Goal: Contribute content: Contribute content

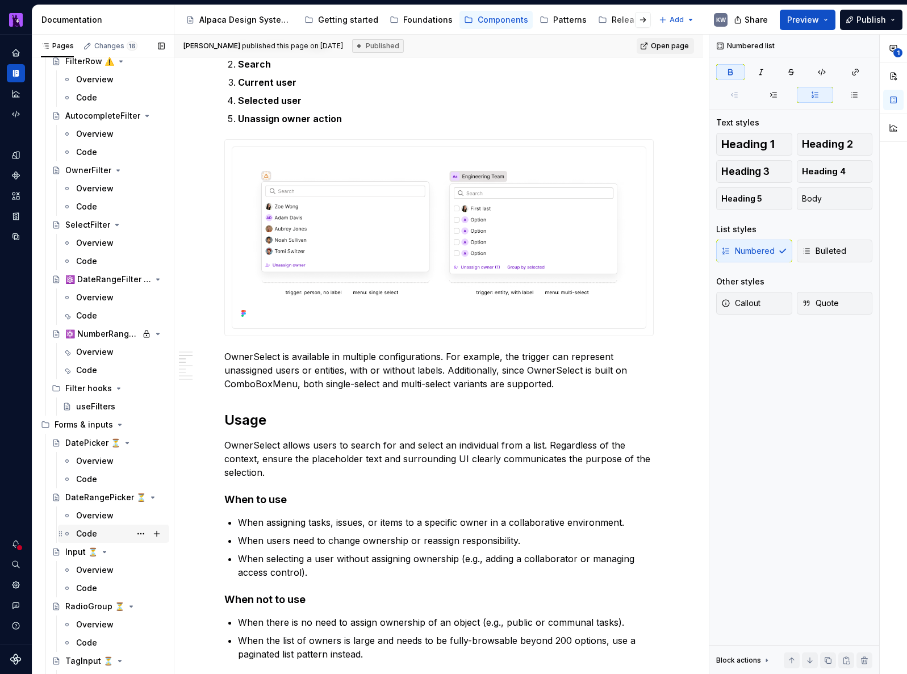
scroll to position [1238, 0]
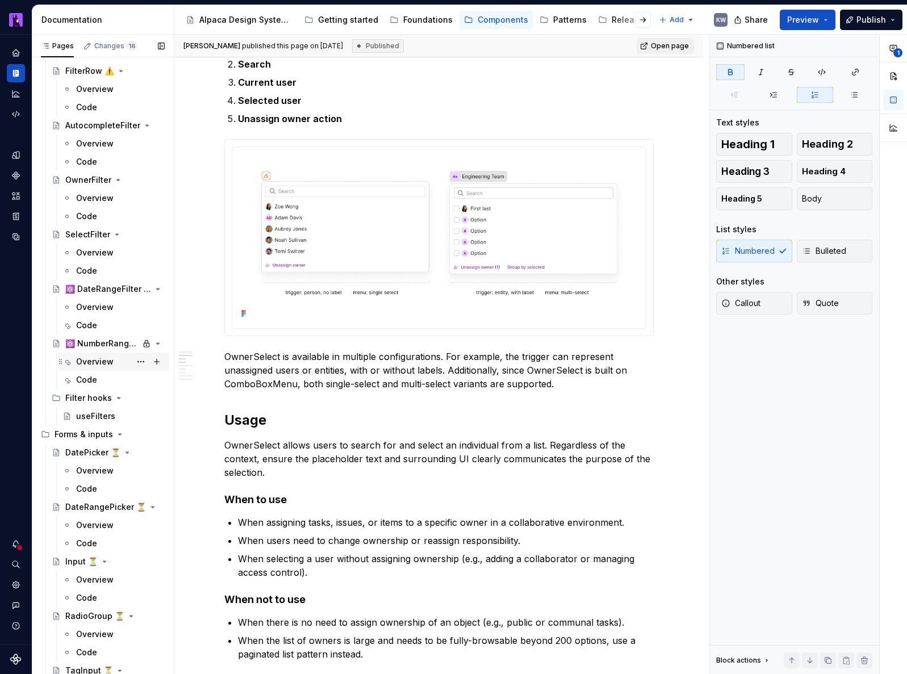
click at [93, 362] on div "Overview" at bounding box center [94, 361] width 37 height 11
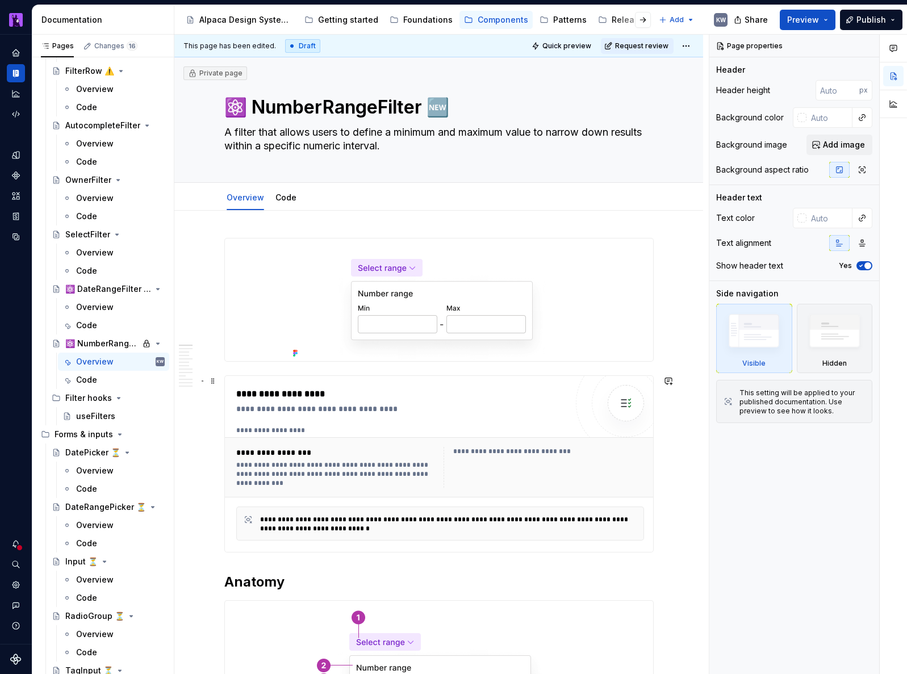
click at [522, 438] on div "**********" at bounding box center [440, 467] width 431 height 60
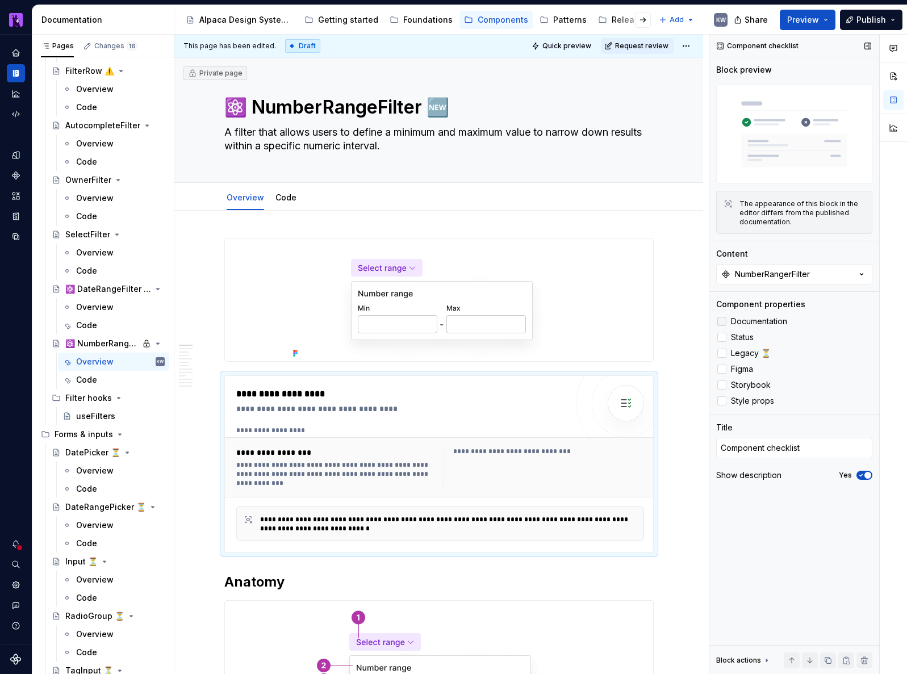
click at [772, 319] on span "Documentation" at bounding box center [759, 321] width 56 height 9
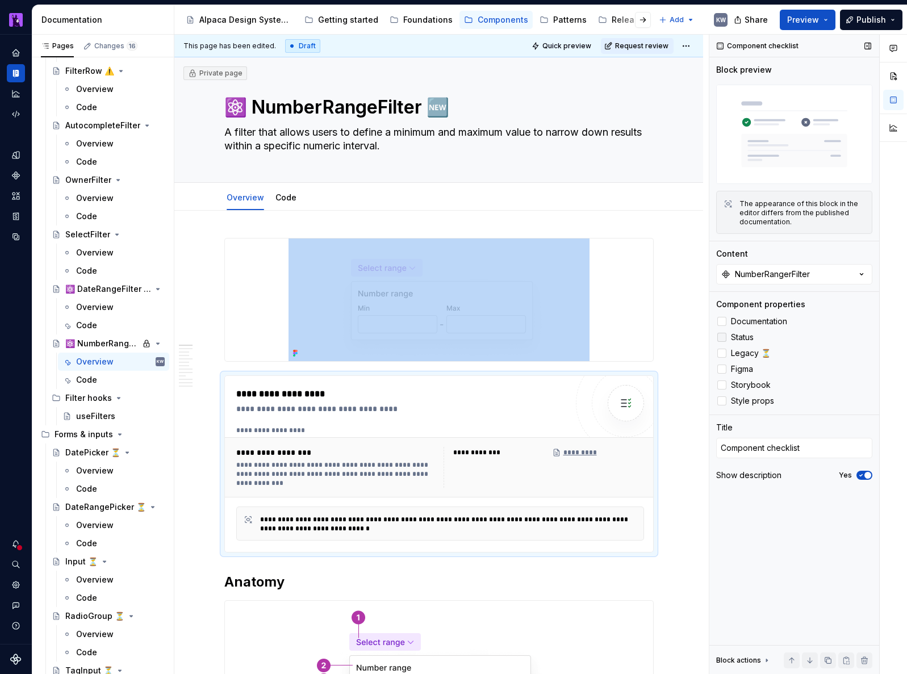
click at [744, 336] on span "Status" at bounding box center [742, 337] width 23 height 9
click at [743, 367] on span "Figma" at bounding box center [742, 369] width 22 height 9
drag, startPoint x: 755, startPoint y: 387, endPoint x: 765, endPoint y: 389, distance: 9.2
click at [755, 387] on span "Storybook" at bounding box center [751, 385] width 40 height 9
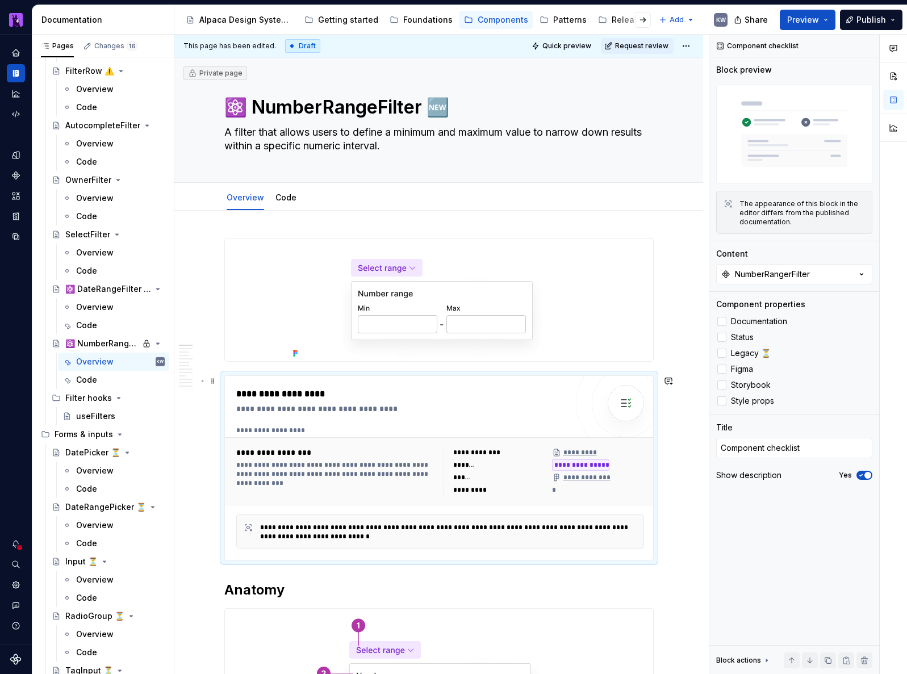
click at [688, 519] on div "**********" at bounding box center [441, 355] width 535 height 640
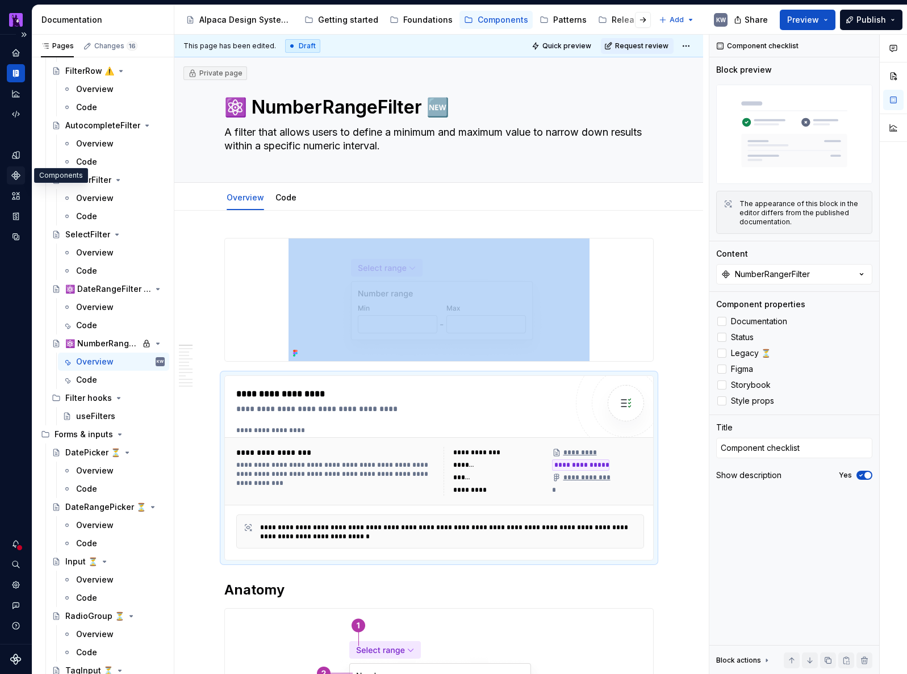
click at [14, 178] on icon "Components" at bounding box center [16, 175] width 10 height 10
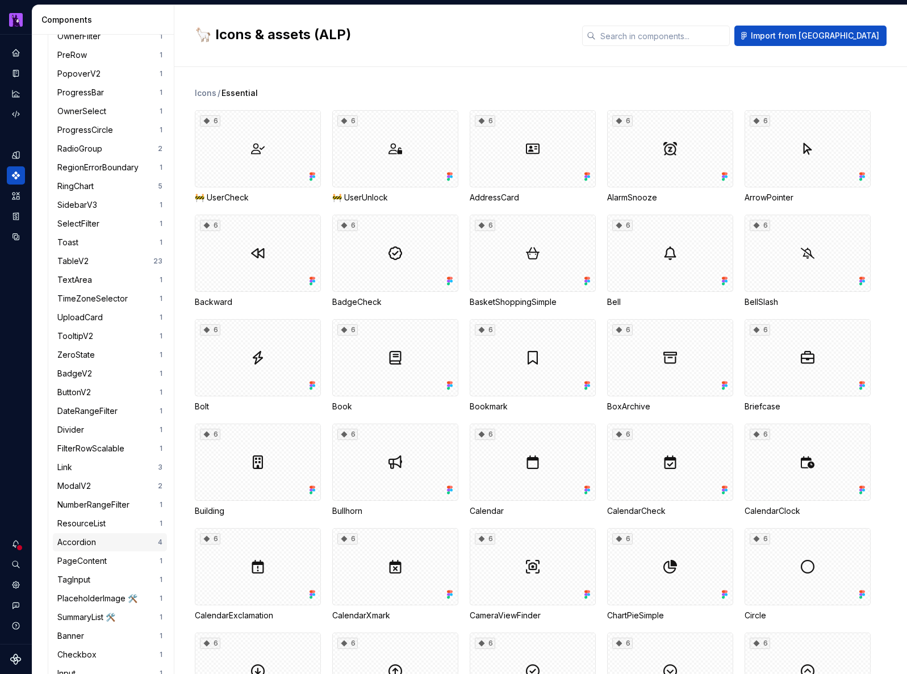
scroll to position [867, 0]
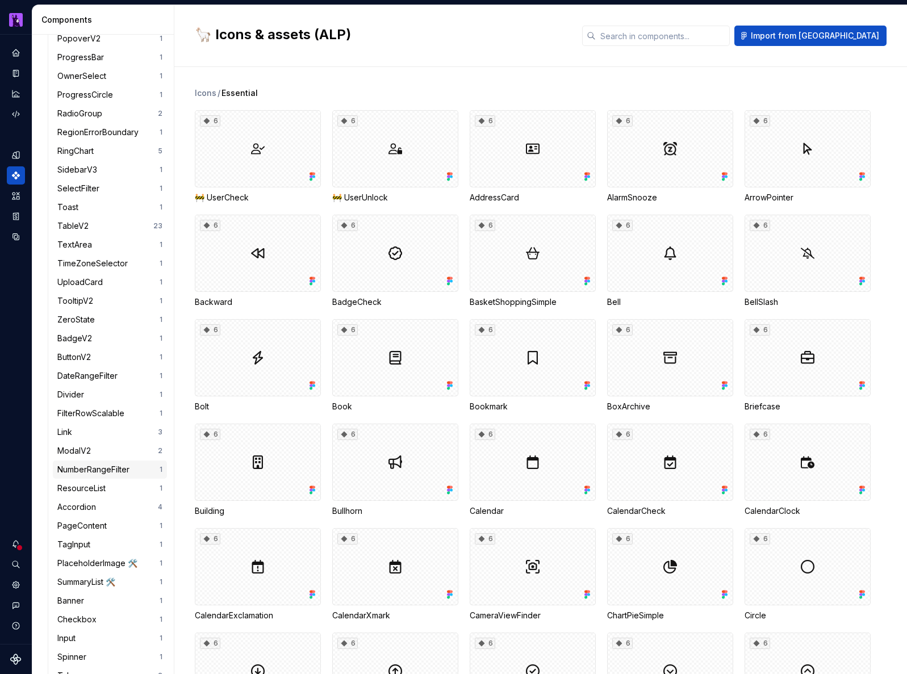
click at [111, 470] on div "NumberRangeFilter" at bounding box center [95, 469] width 77 height 11
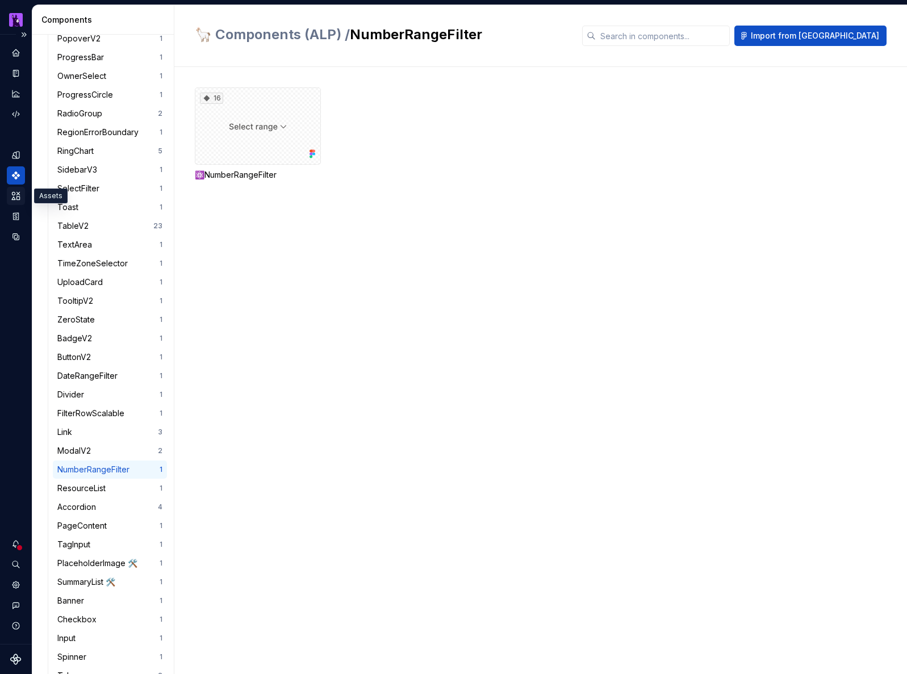
click at [20, 193] on icon "Assets" at bounding box center [16, 196] width 10 height 10
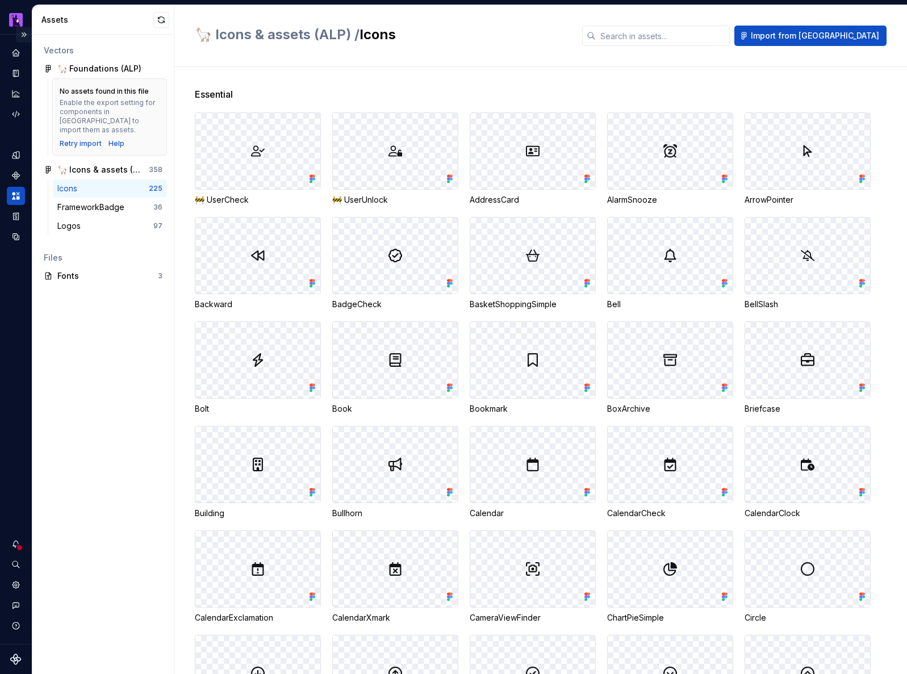
click at [27, 36] on button "Expand sidebar" at bounding box center [24, 35] width 16 height 16
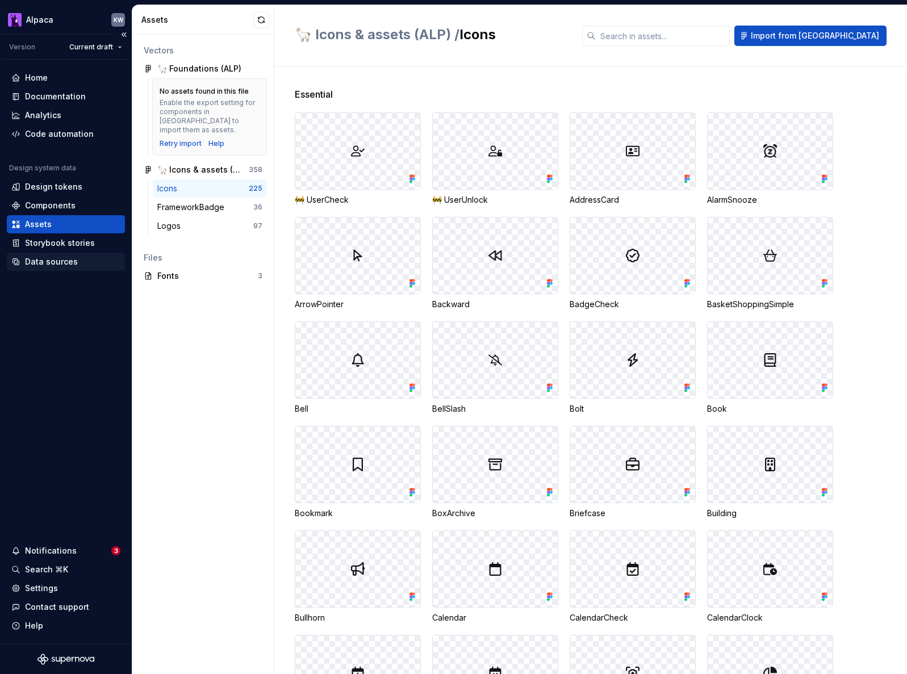
click at [72, 259] on div "Data sources" at bounding box center [51, 261] width 53 height 11
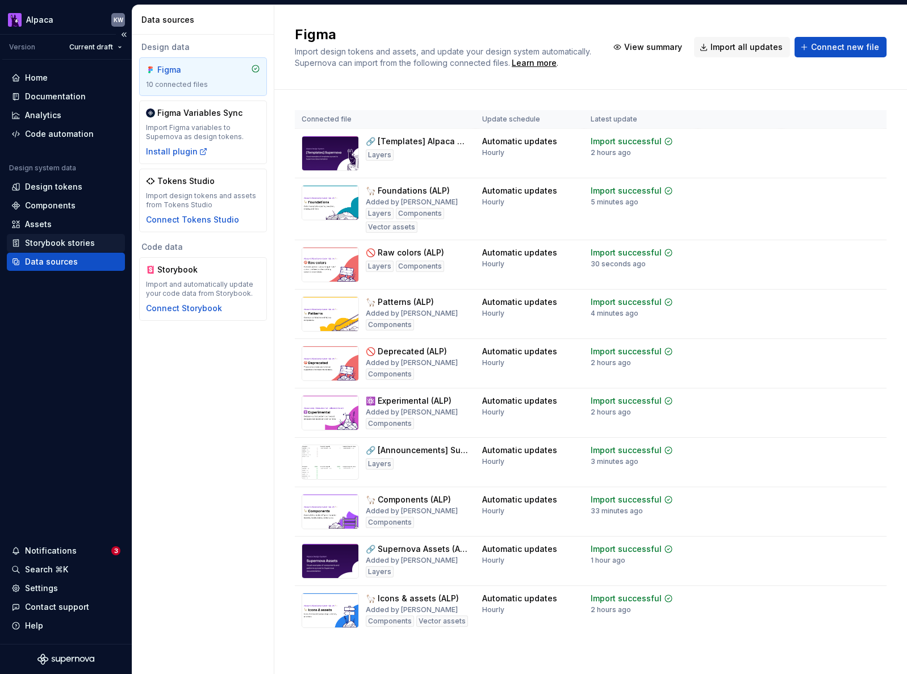
click at [78, 243] on div "Storybook stories" at bounding box center [60, 242] width 70 height 11
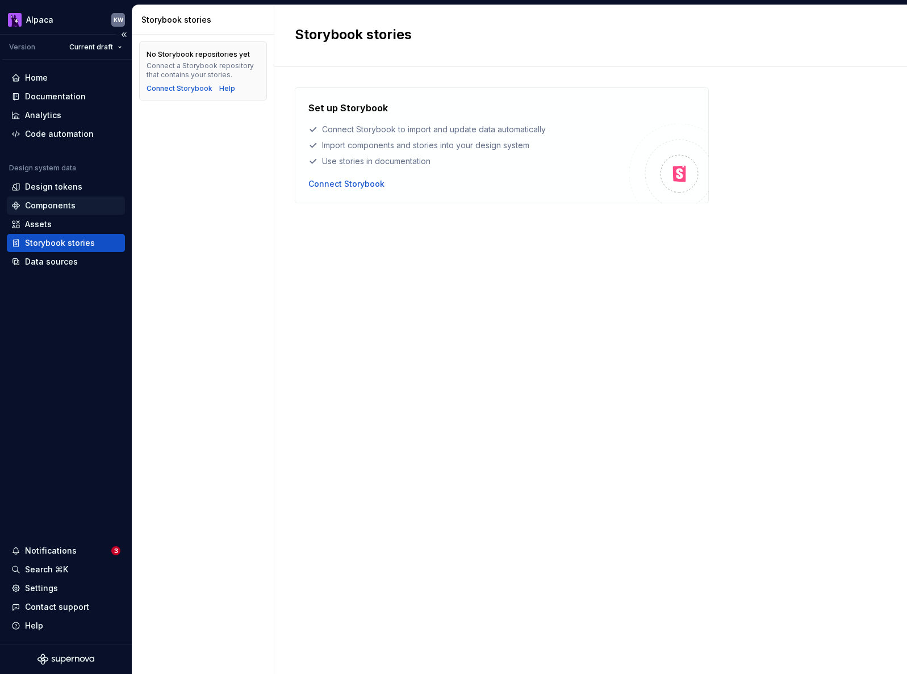
click at [60, 207] on div "Components" at bounding box center [50, 205] width 51 height 11
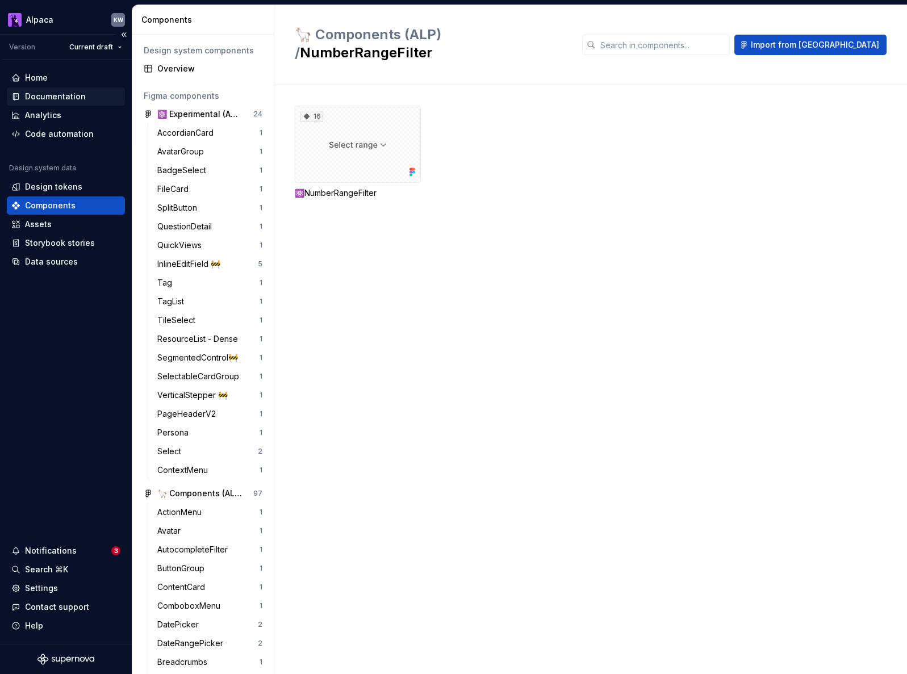
click at [69, 98] on div "Documentation" at bounding box center [55, 96] width 61 height 11
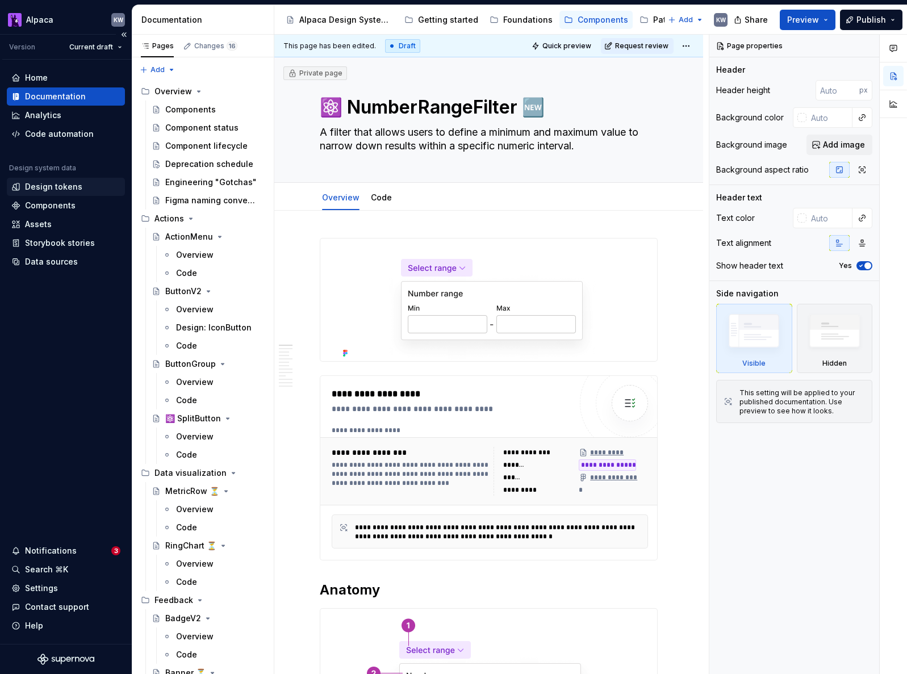
click at [76, 188] on div "Design tokens" at bounding box center [53, 186] width 57 height 11
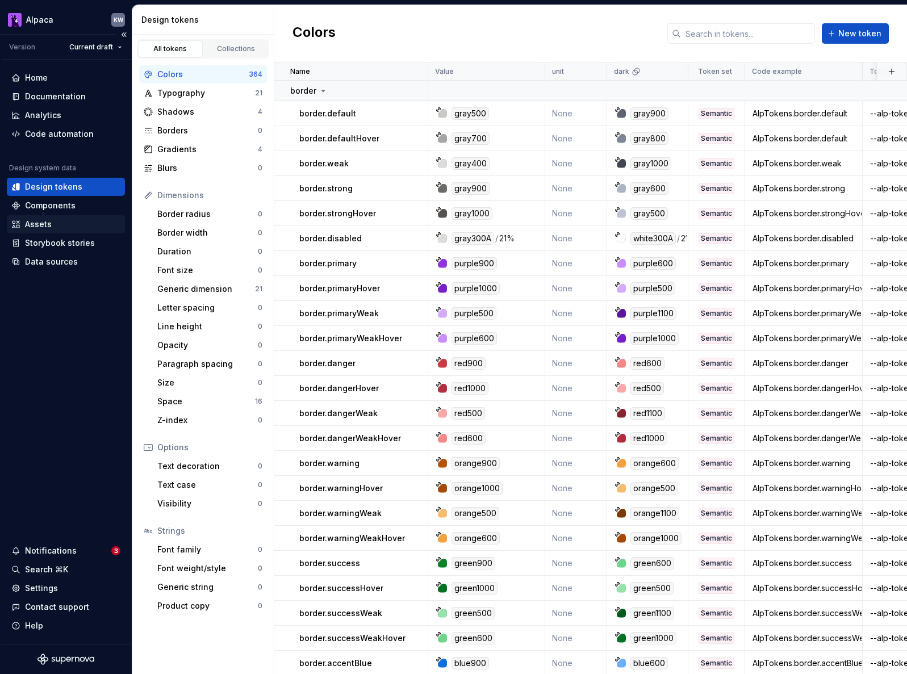
click at [78, 226] on div "Assets" at bounding box center [65, 224] width 109 height 11
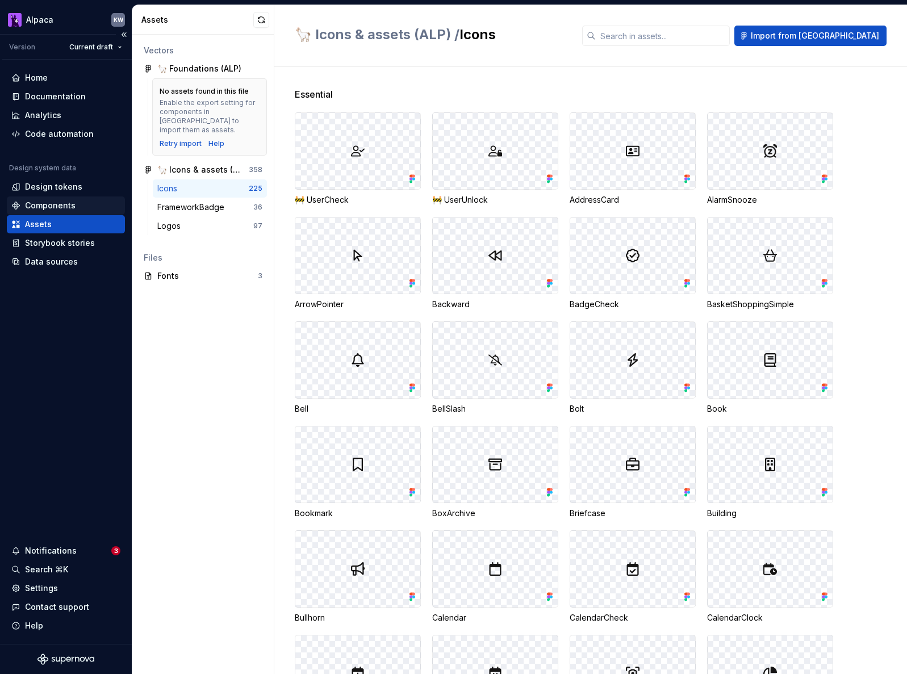
click at [76, 200] on div "Components" at bounding box center [65, 205] width 109 height 11
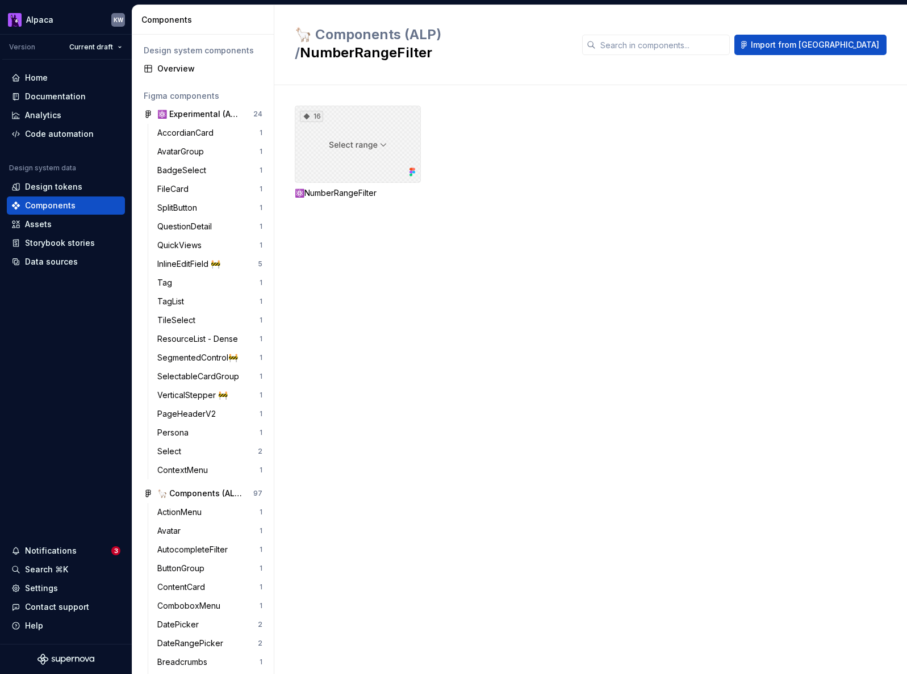
click at [373, 106] on div "16" at bounding box center [358, 144] width 126 height 77
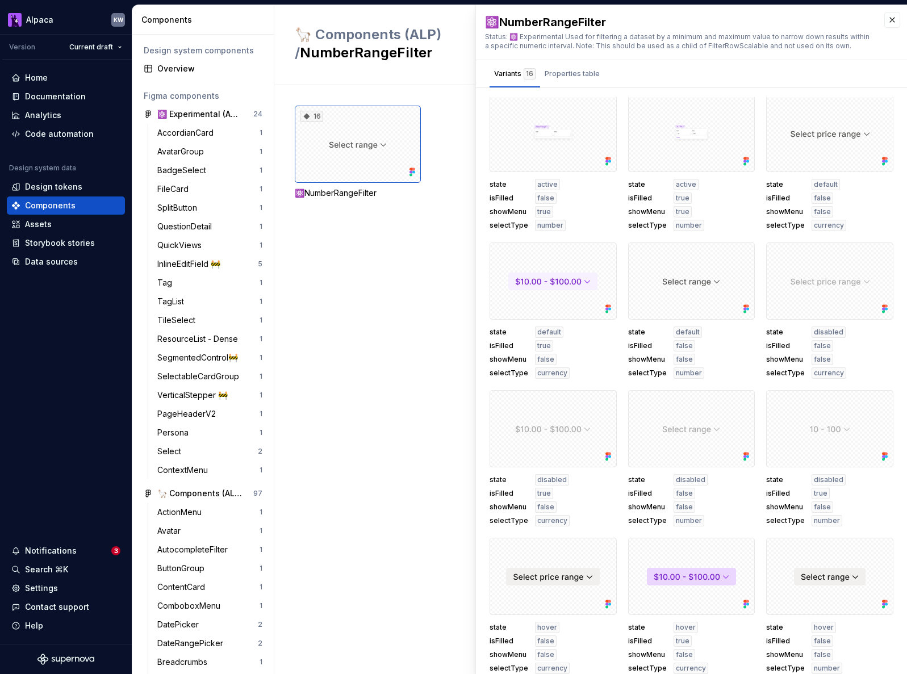
scroll to position [302, 0]
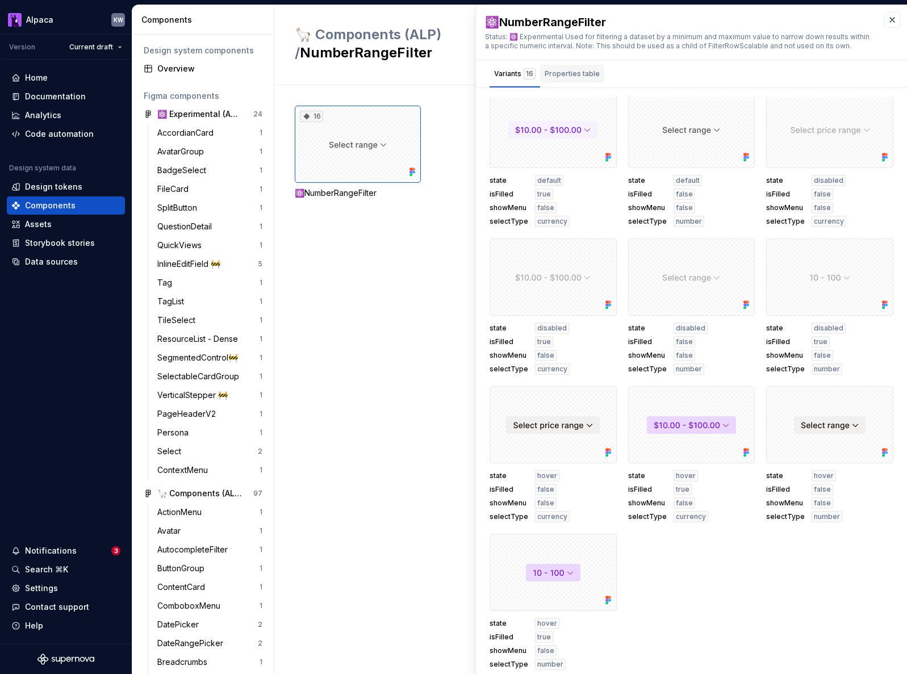
click at [554, 76] on div "Properties table" at bounding box center [572, 73] width 55 height 11
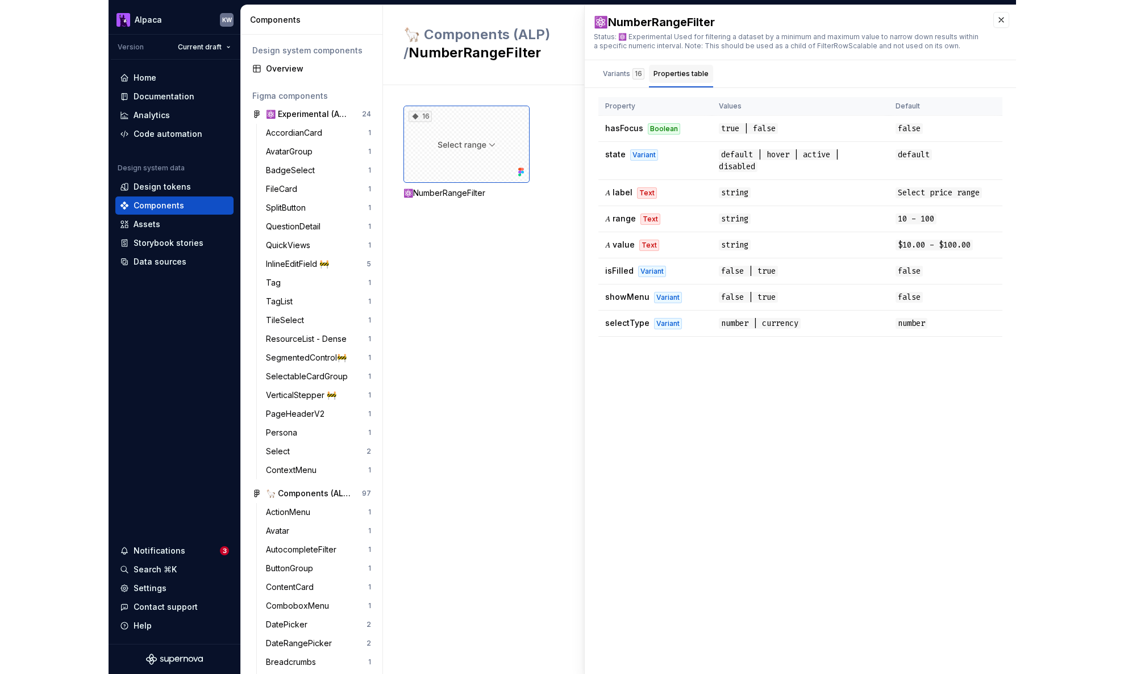
scroll to position [0, 0]
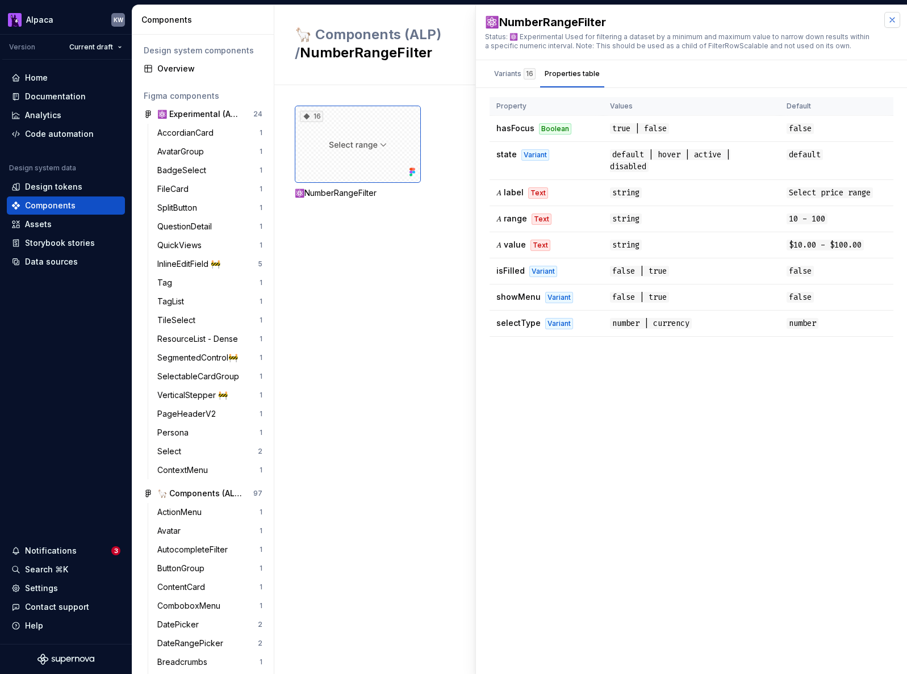
click at [888, 20] on button "button" at bounding box center [892, 20] width 16 height 16
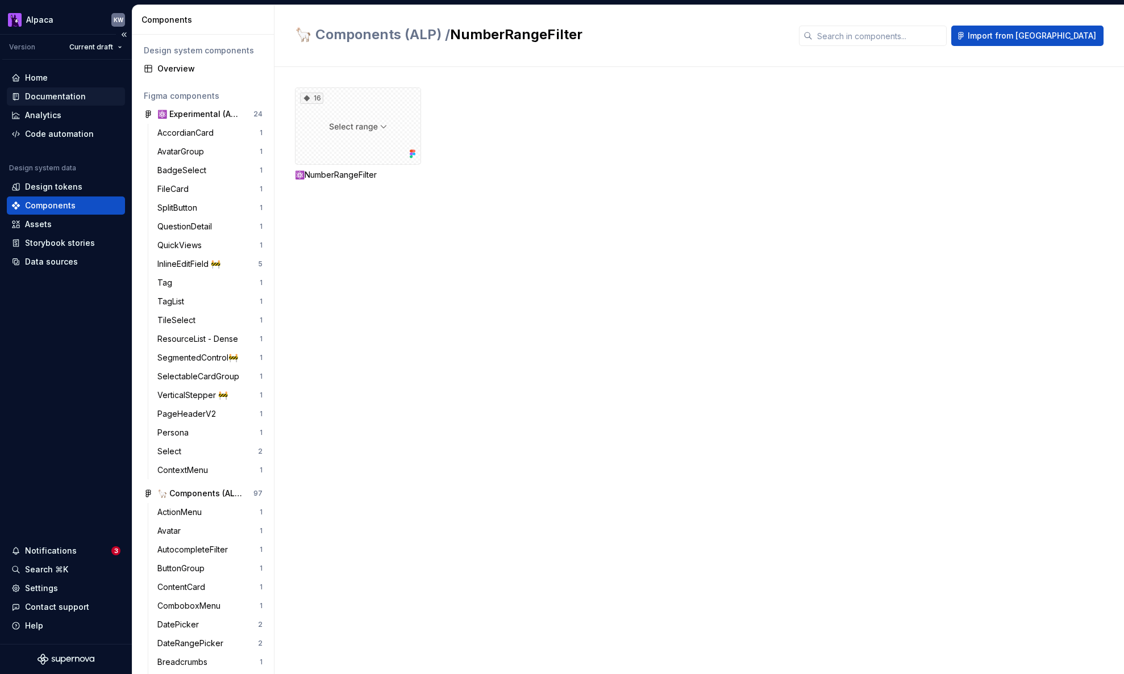
click at [78, 98] on div "Documentation" at bounding box center [55, 96] width 61 height 11
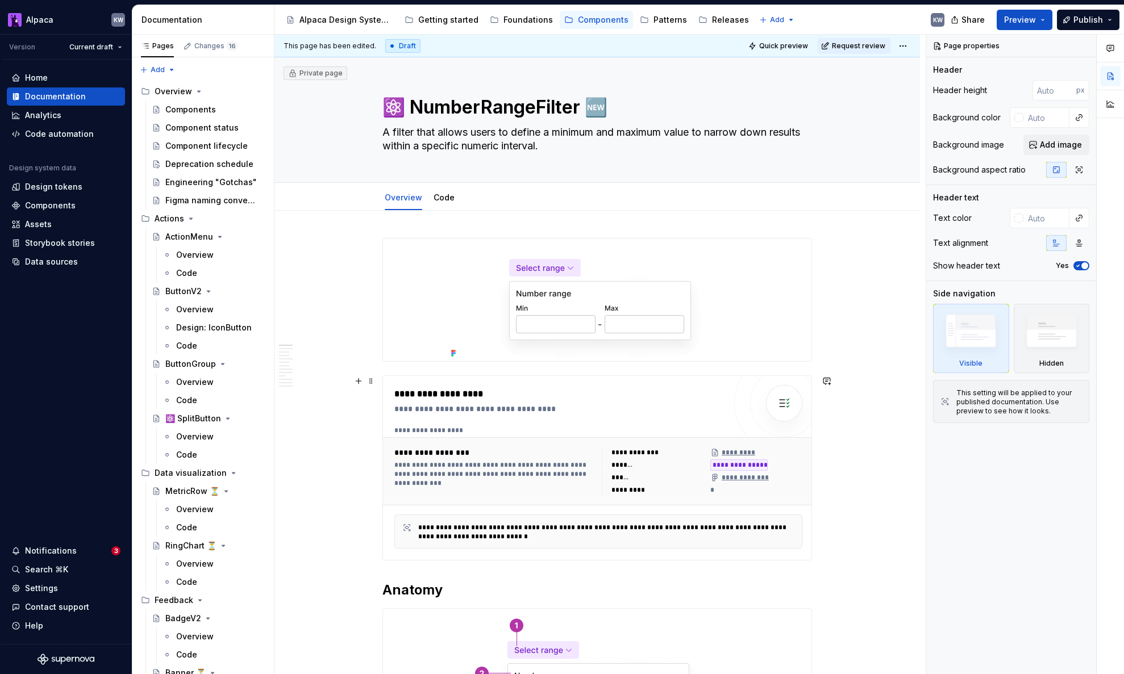
click at [654, 426] on div "**********" at bounding box center [598, 430] width 408 height 9
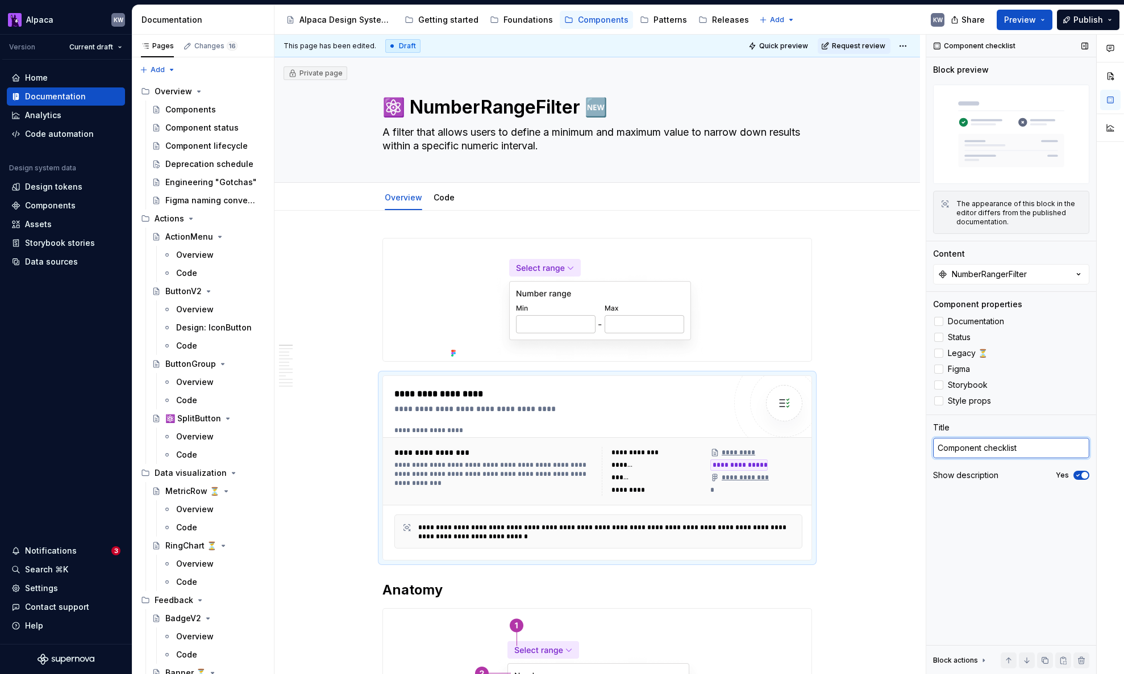
click at [907, 449] on textarea "Component checklist" at bounding box center [1011, 448] width 156 height 20
click at [907, 500] on div "Component checklist Block preview The appearance of this block in the editor di…" at bounding box center [1011, 355] width 170 height 640
click at [907, 15] on span "Publish" at bounding box center [1088, 19] width 30 height 11
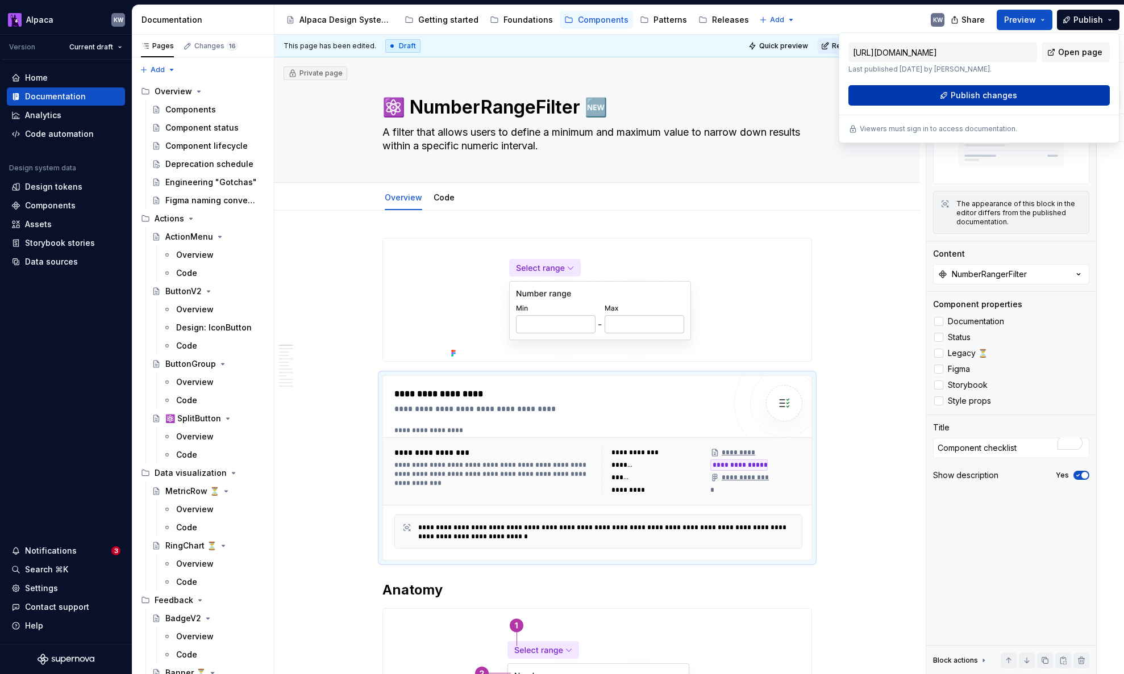
click at [907, 91] on span "Publish changes" at bounding box center [983, 95] width 66 height 11
type textarea "*"
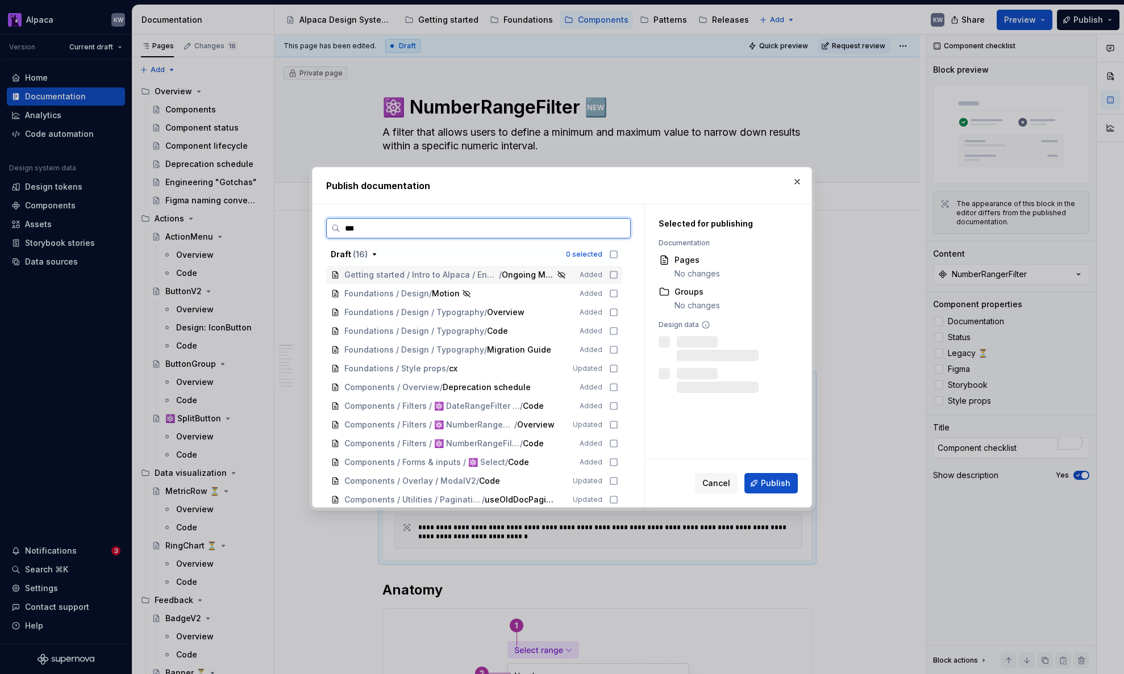
type input "****"
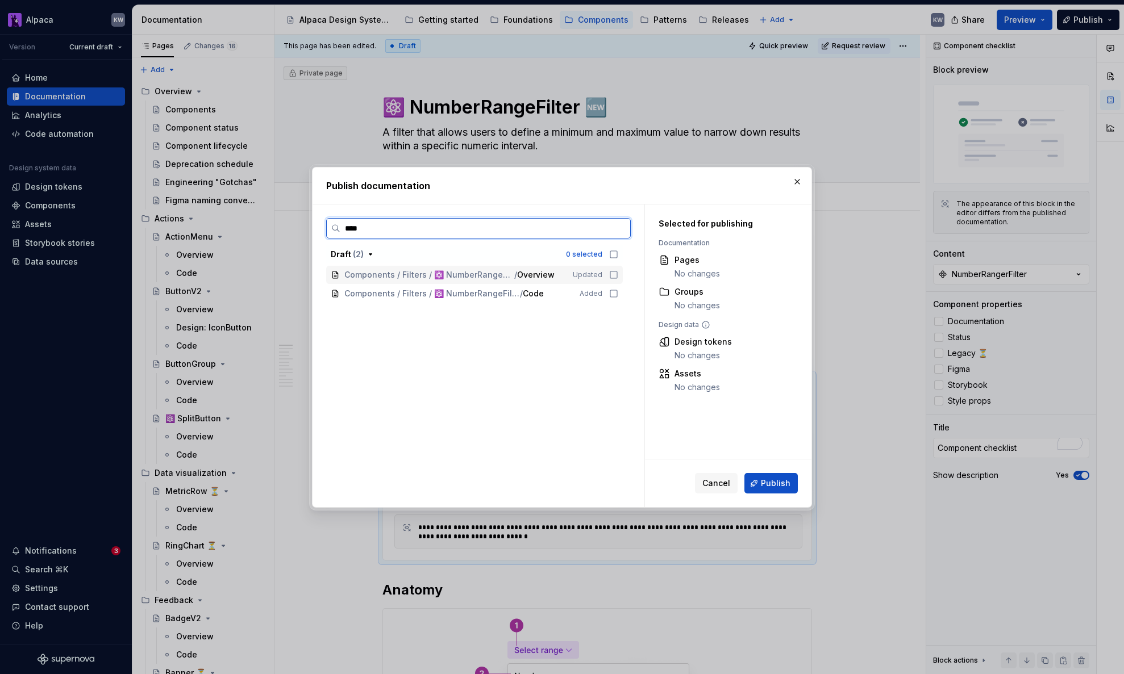
click at [618, 274] on icon at bounding box center [613, 274] width 9 height 9
click at [786, 482] on span "Publish" at bounding box center [776, 483] width 30 height 11
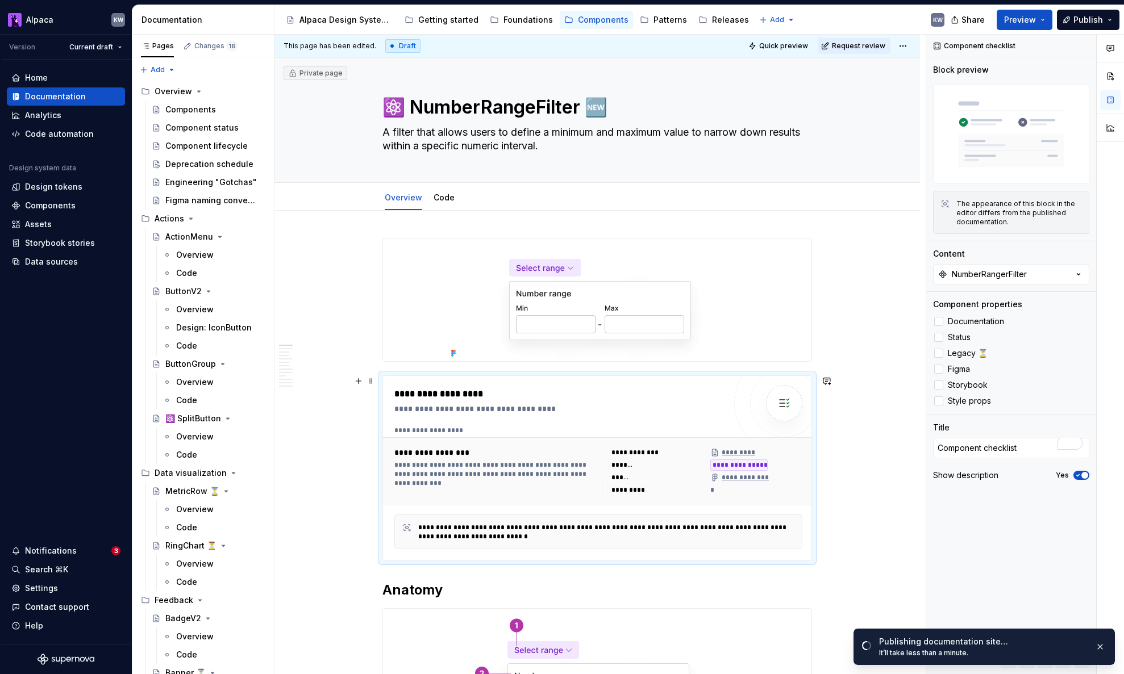
click at [745, 495] on div "*" at bounding box center [756, 490] width 92 height 11
click at [710, 489] on div "**********" at bounding box center [702, 471] width 201 height 49
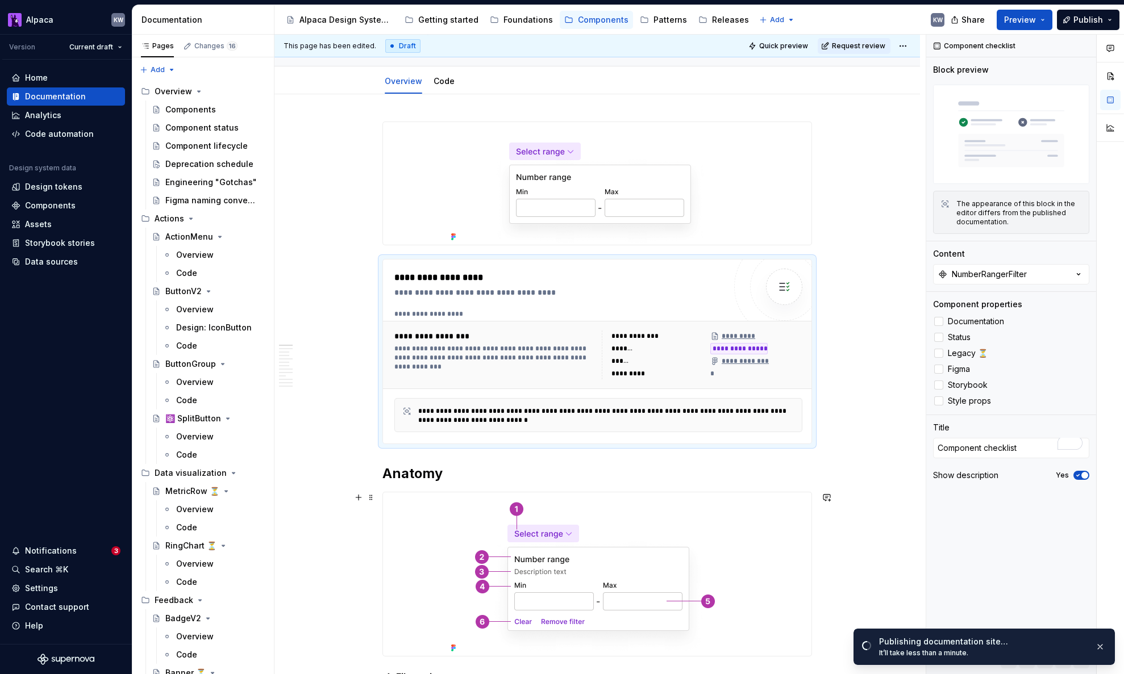
scroll to position [315, 0]
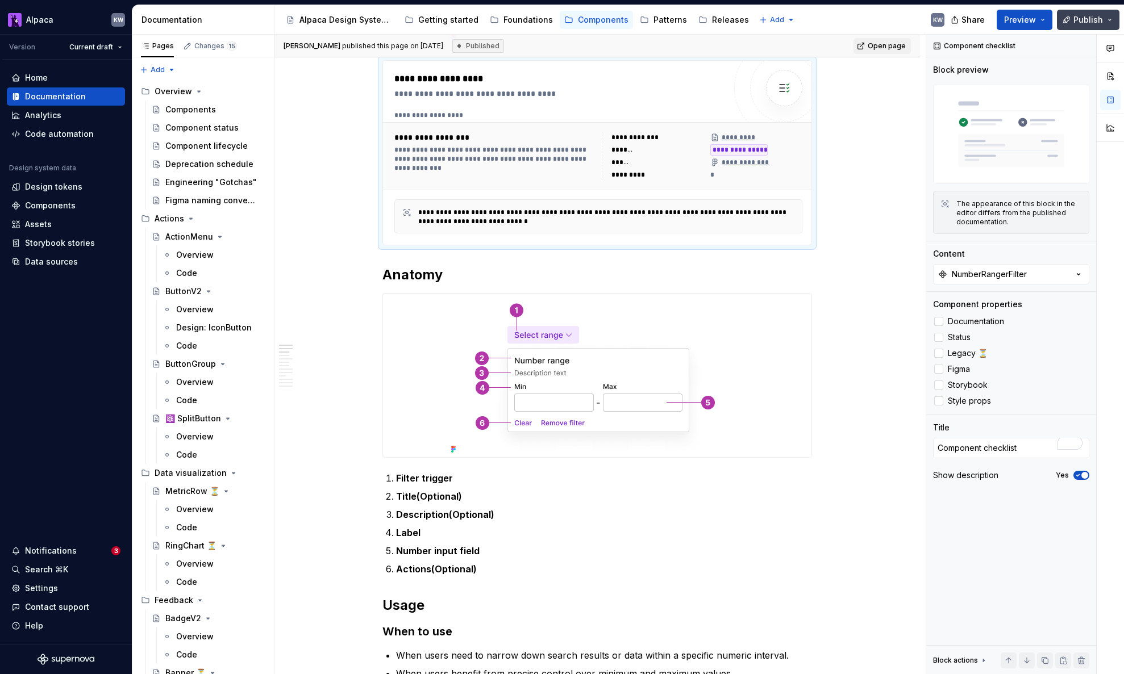
click at [907, 16] on span "Publish" at bounding box center [1088, 19] width 30 height 11
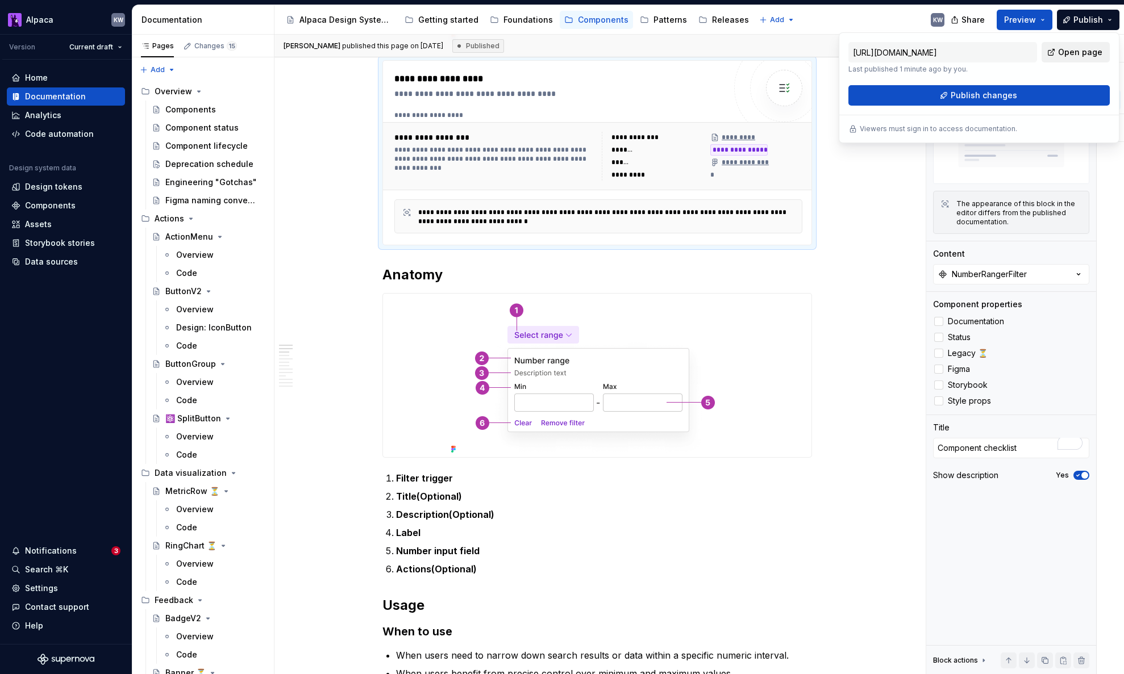
click at [907, 50] on span "Open page" at bounding box center [1080, 52] width 44 height 11
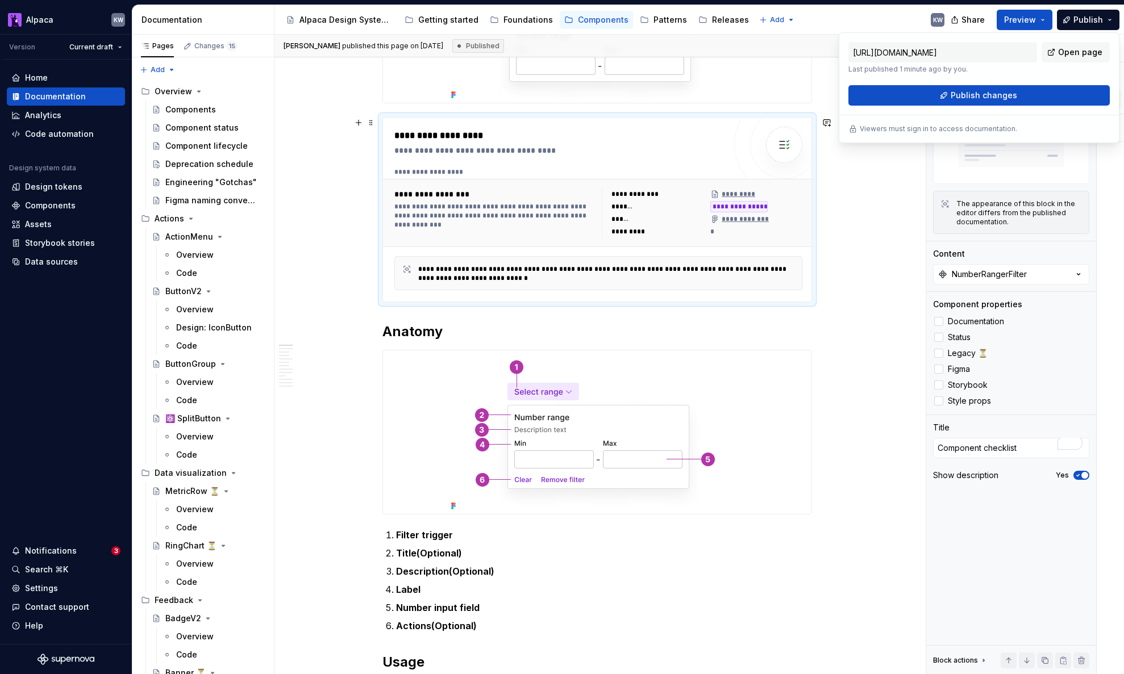
scroll to position [185, 0]
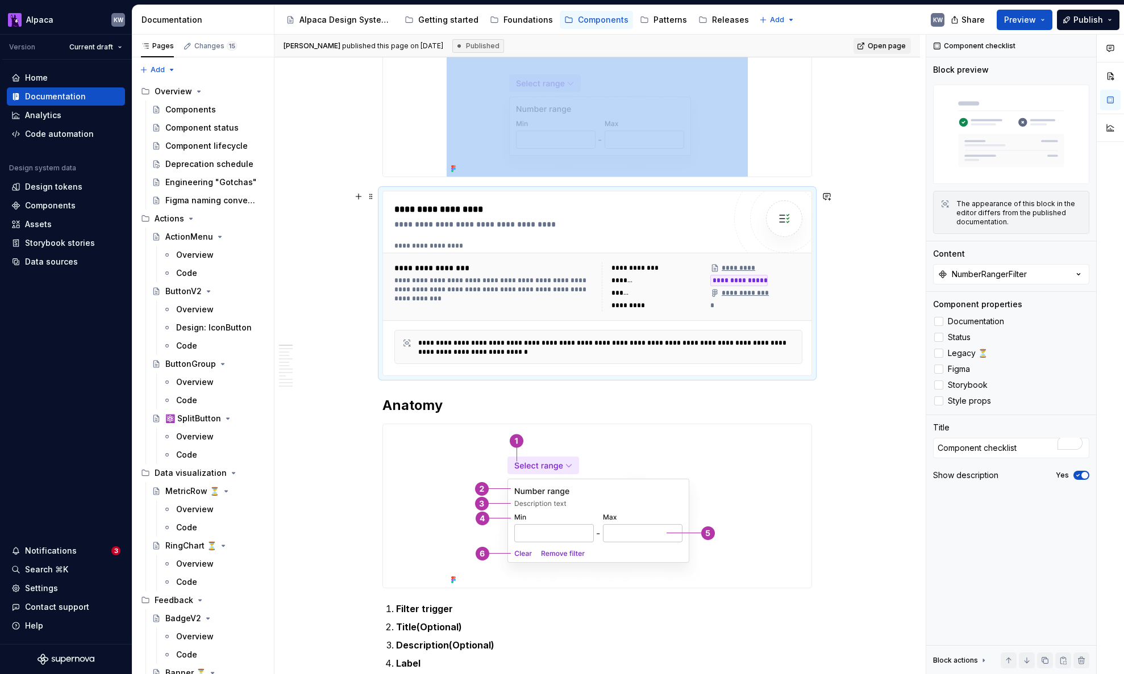
click at [795, 217] on img "To enrich screen reader interactions, please activate Accessibility in Grammarl…" at bounding box center [784, 218] width 23 height 23
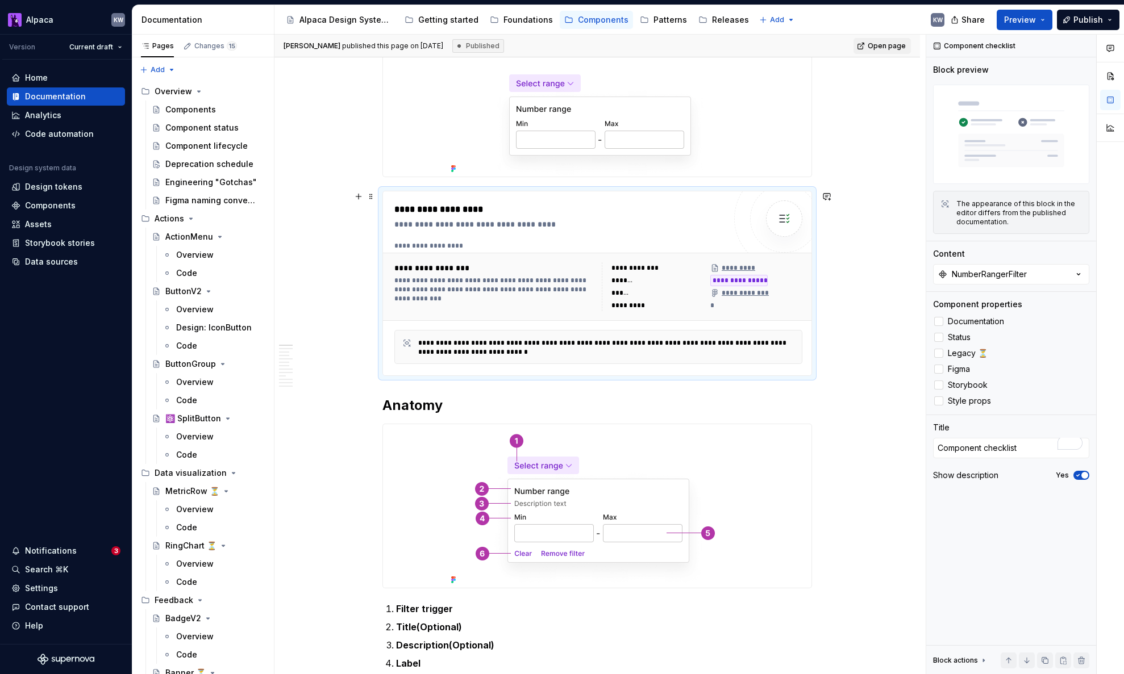
click at [751, 218] on div "To enrich screen reader interactions, please activate Accessibility in Grammarl…" at bounding box center [784, 219] width 100 height 100
click at [907, 274] on button "NumberRangerFilter" at bounding box center [1011, 274] width 156 height 20
click at [907, 250] on div "Content" at bounding box center [1011, 253] width 156 height 11
type textarea "*"
click at [59, 208] on div "Components" at bounding box center [50, 205] width 51 height 11
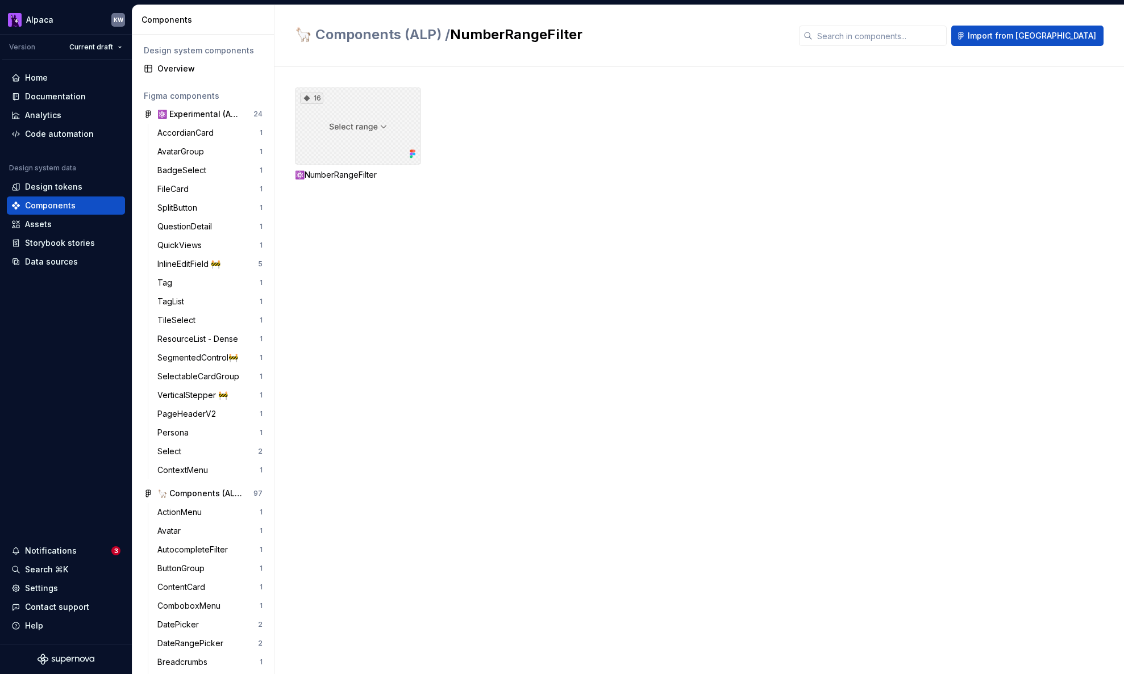
click at [375, 144] on div "16" at bounding box center [358, 125] width 126 height 77
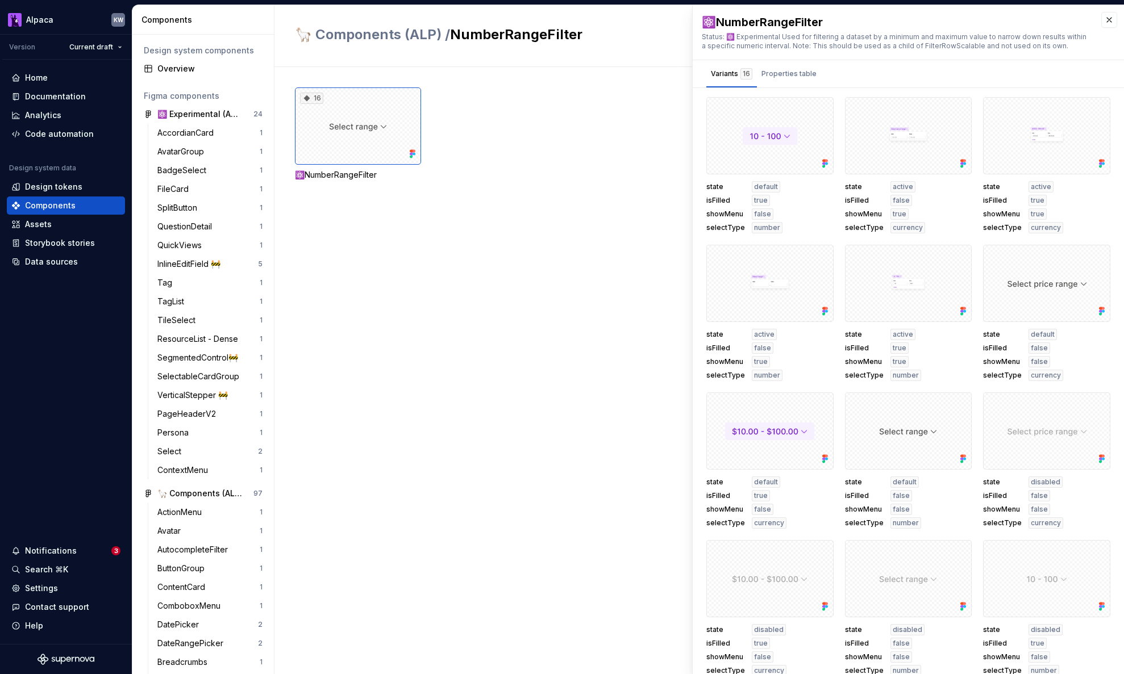
click at [400, 324] on div "16 ⚛️NumberRangeFilter" at bounding box center [709, 370] width 829 height 607
click at [70, 242] on div "Storybook stories" at bounding box center [60, 242] width 70 height 11
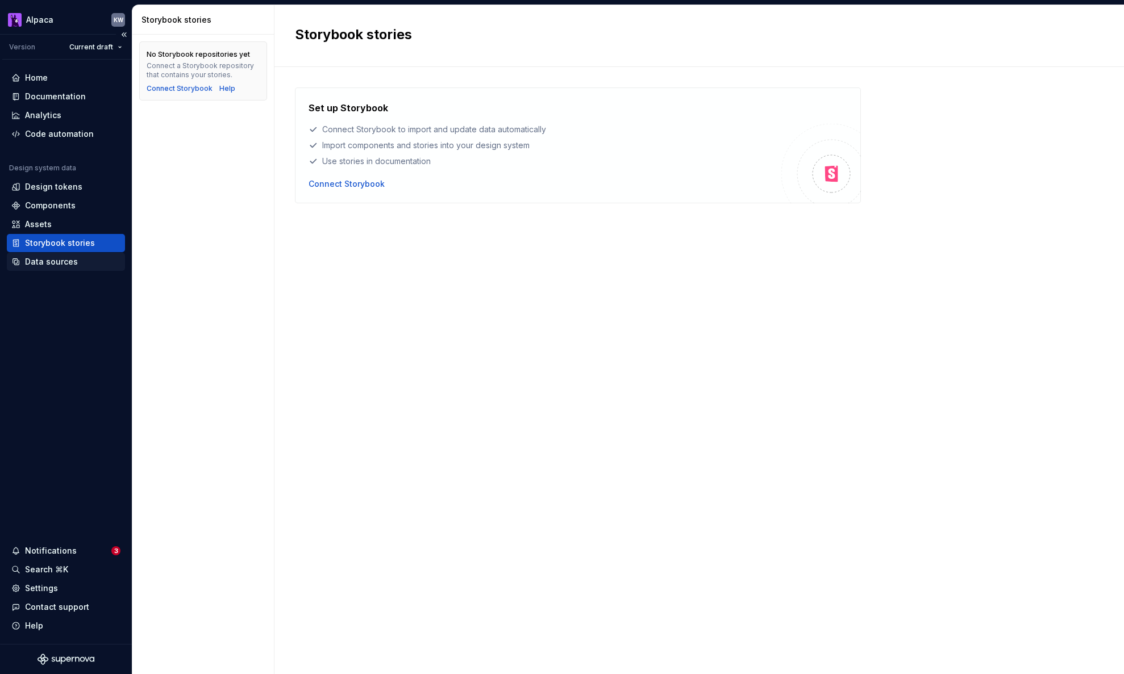
click at [70, 261] on div "Data sources" at bounding box center [51, 261] width 53 height 11
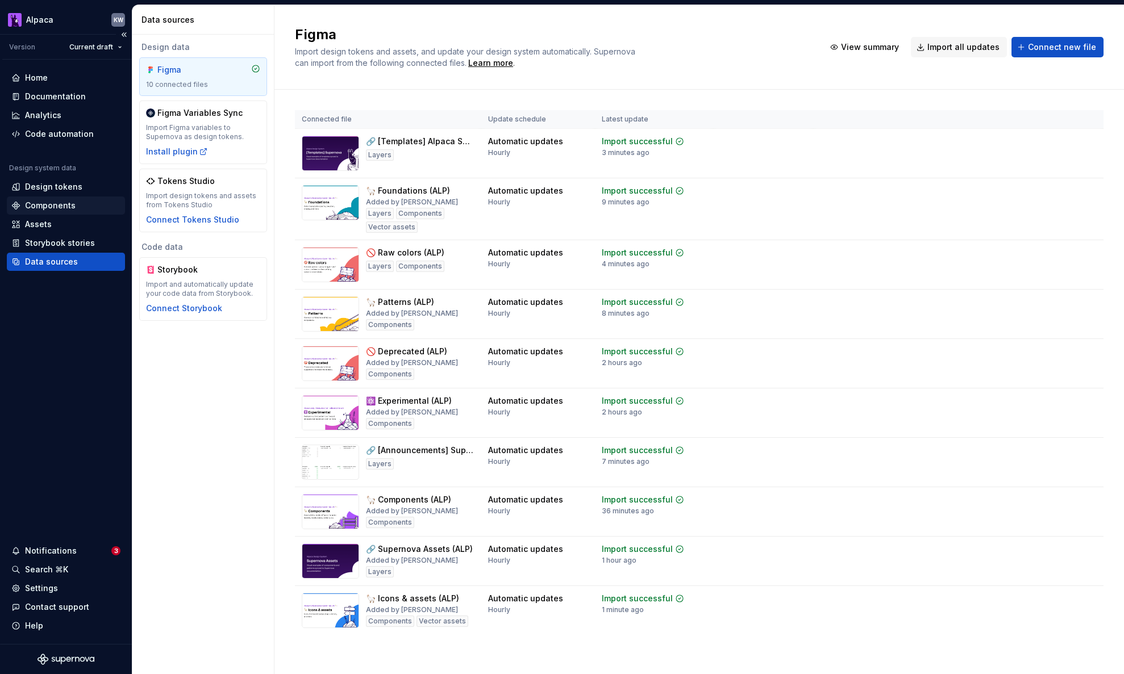
click at [62, 209] on div "Components" at bounding box center [50, 205] width 51 height 11
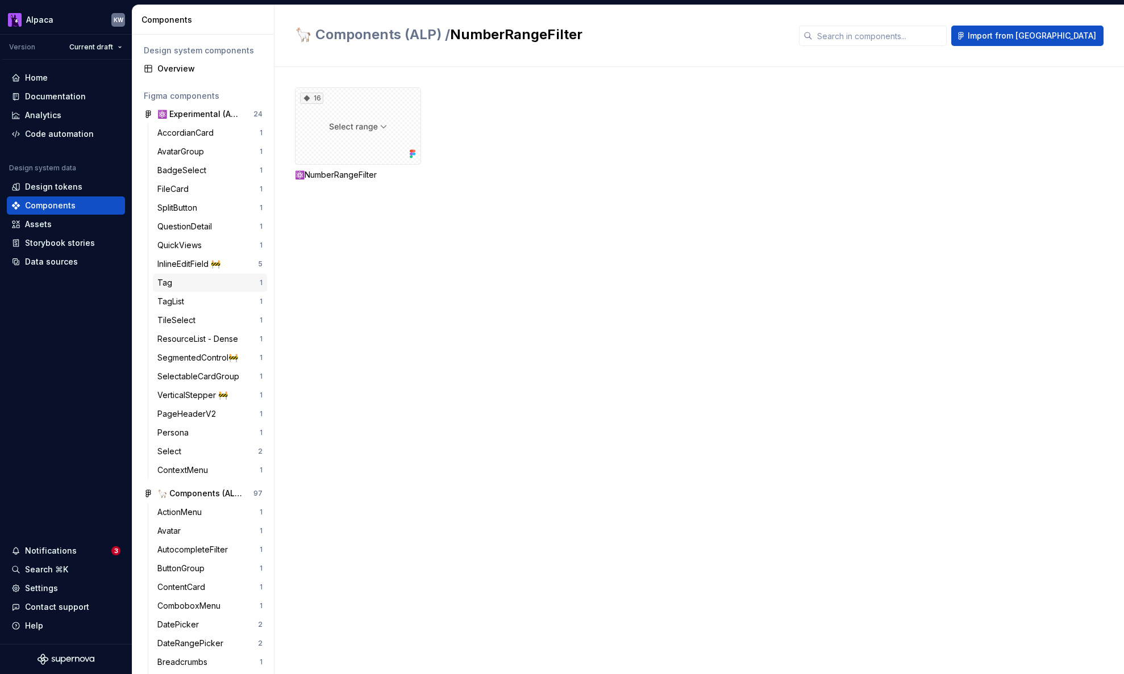
click at [187, 279] on div "Tag" at bounding box center [208, 282] width 102 height 11
click at [340, 165] on div "7 ⚛️ Tag" at bounding box center [358, 133] width 126 height 93
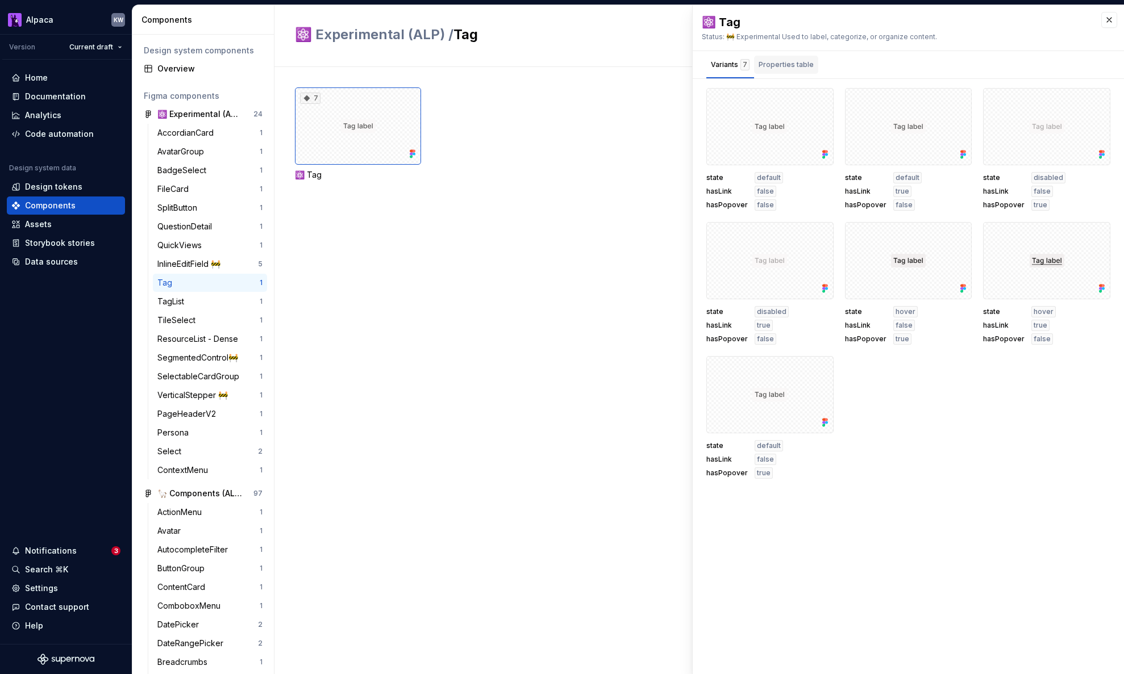
click at [807, 70] on div "Properties table" at bounding box center [786, 65] width 64 height 18
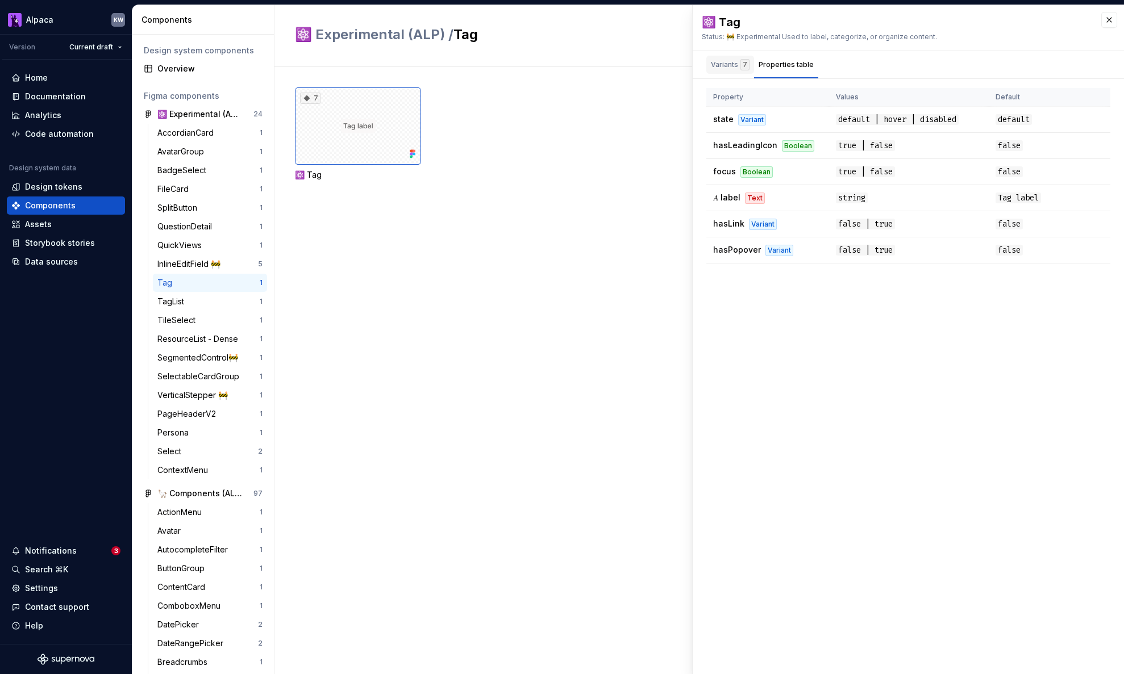
click at [732, 69] on div "Variants 7" at bounding box center [730, 64] width 39 height 11
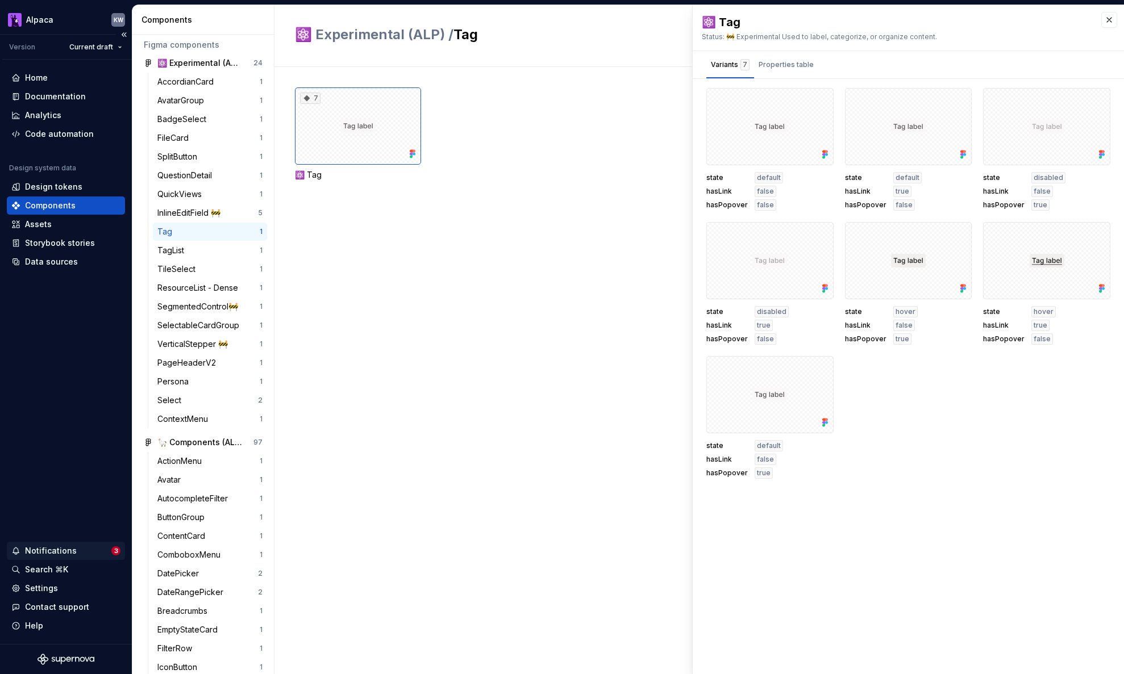
scroll to position [53, 0]
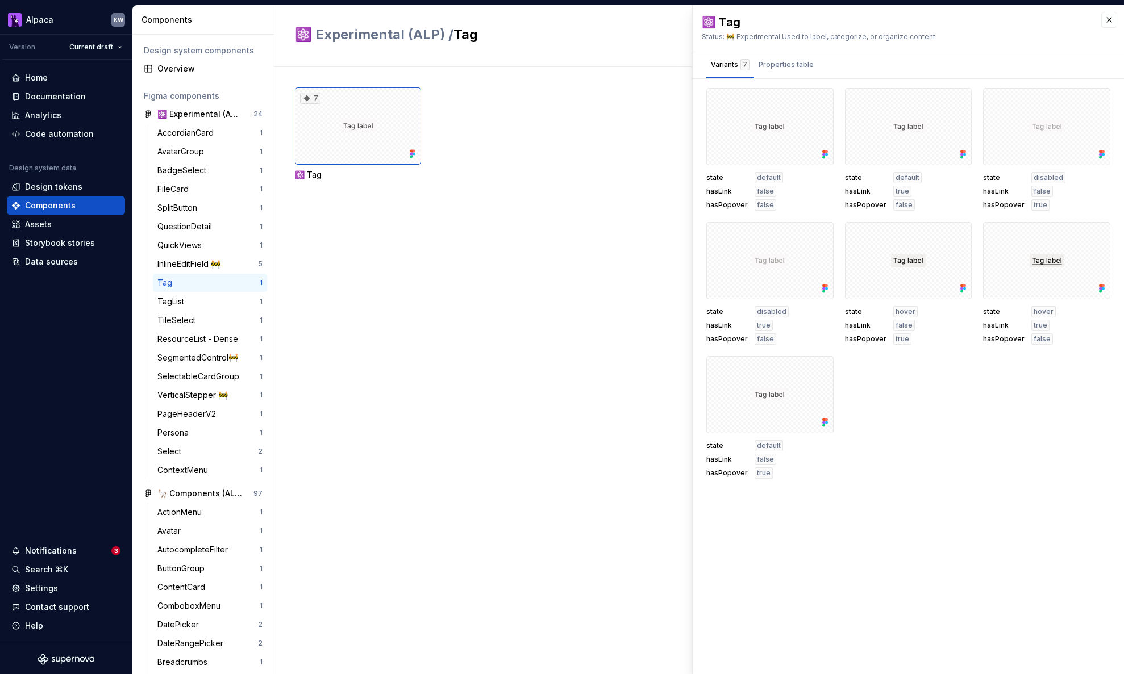
click at [197, 78] on div "Design system components Overview Figma components ⚛️ Experimental (ALP) 24 Acc…" at bounding box center [202, 355] width 141 height 640
click at [197, 74] on div "Overview" at bounding box center [203, 69] width 128 height 18
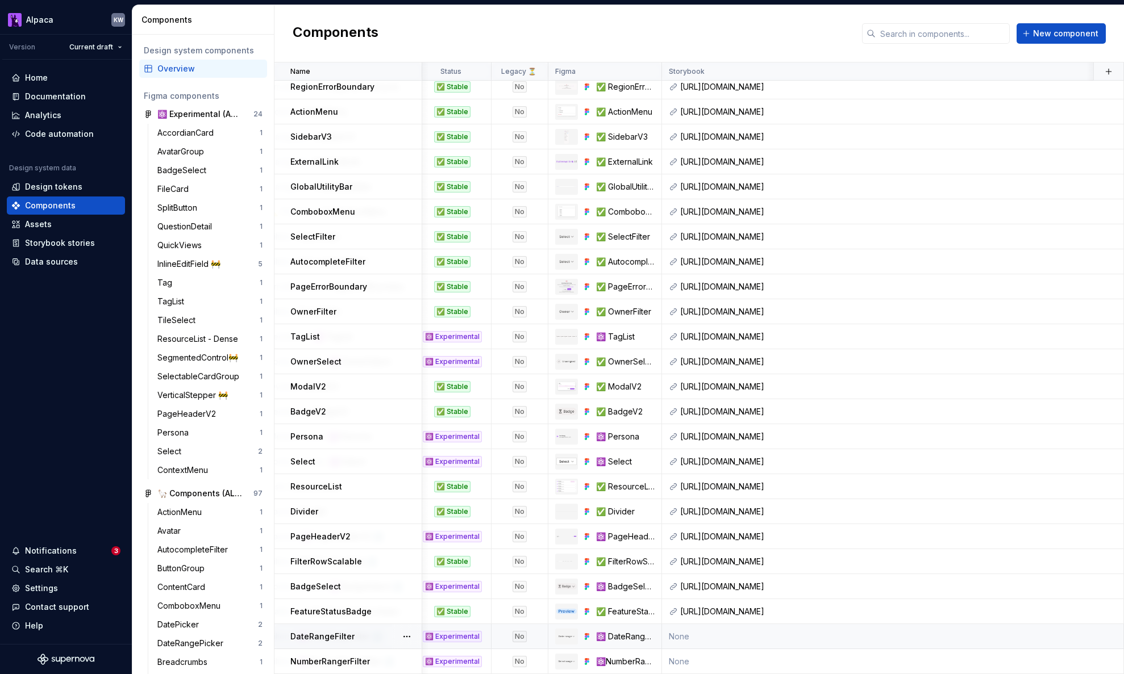
scroll to position [1406, 372]
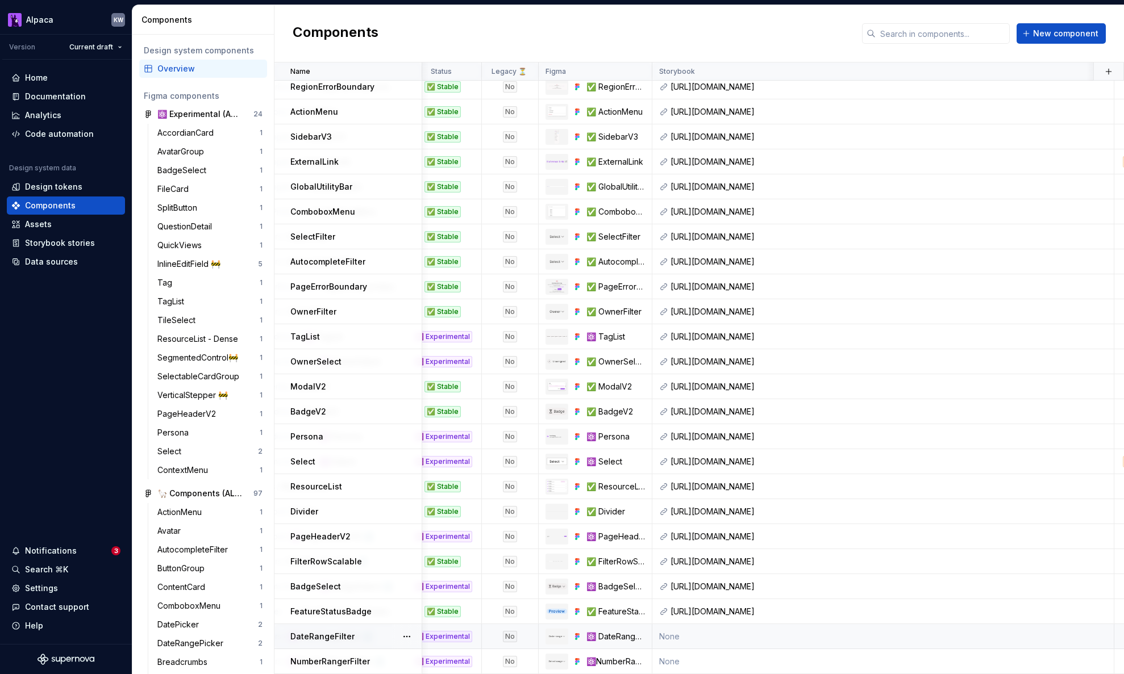
click at [691, 632] on td "None" at bounding box center [883, 636] width 462 height 25
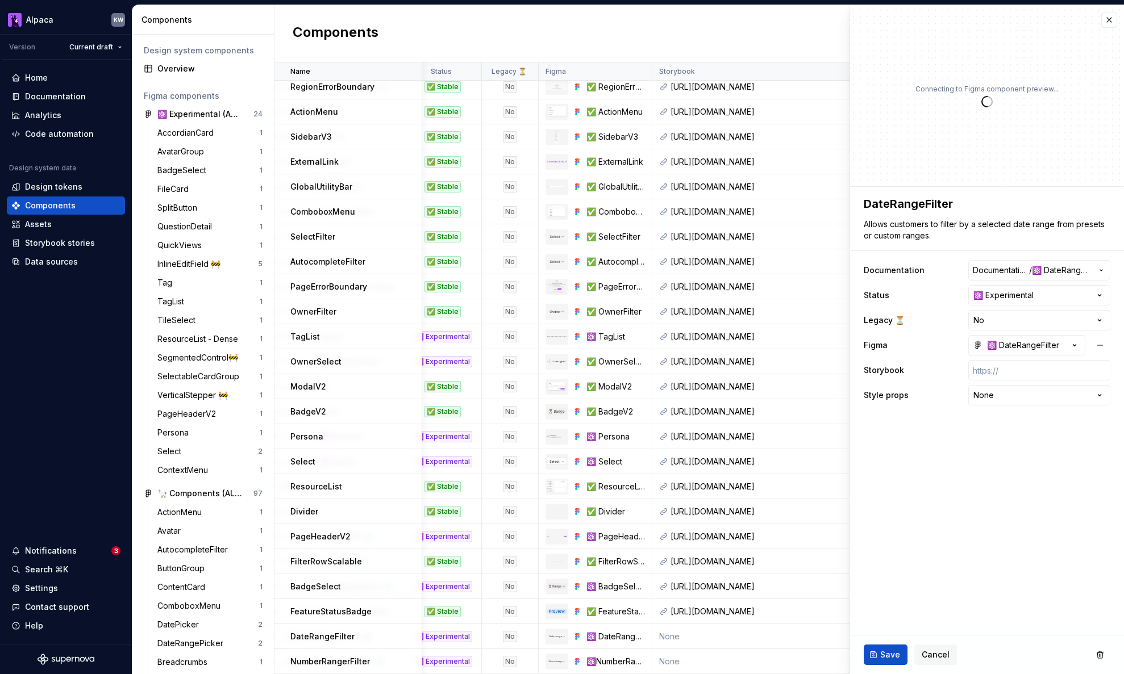
type textarea "*"
click at [993, 373] on input "text" at bounding box center [1039, 370] width 142 height 20
paste input "[URL][DOMAIN_NAME]"
type input "[URL][DOMAIN_NAME]"
type textarea "*"
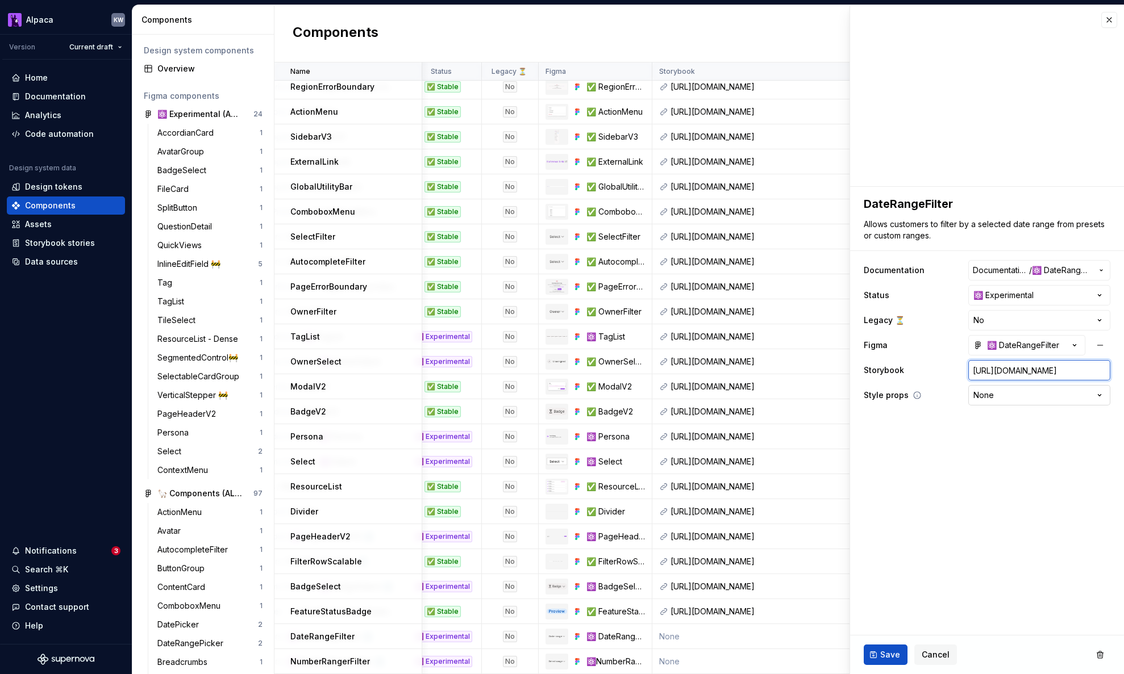
scroll to position [0, 193]
type input "[URL][DOMAIN_NAME]"
click at [875, 662] on button "Save" at bounding box center [885, 655] width 44 height 20
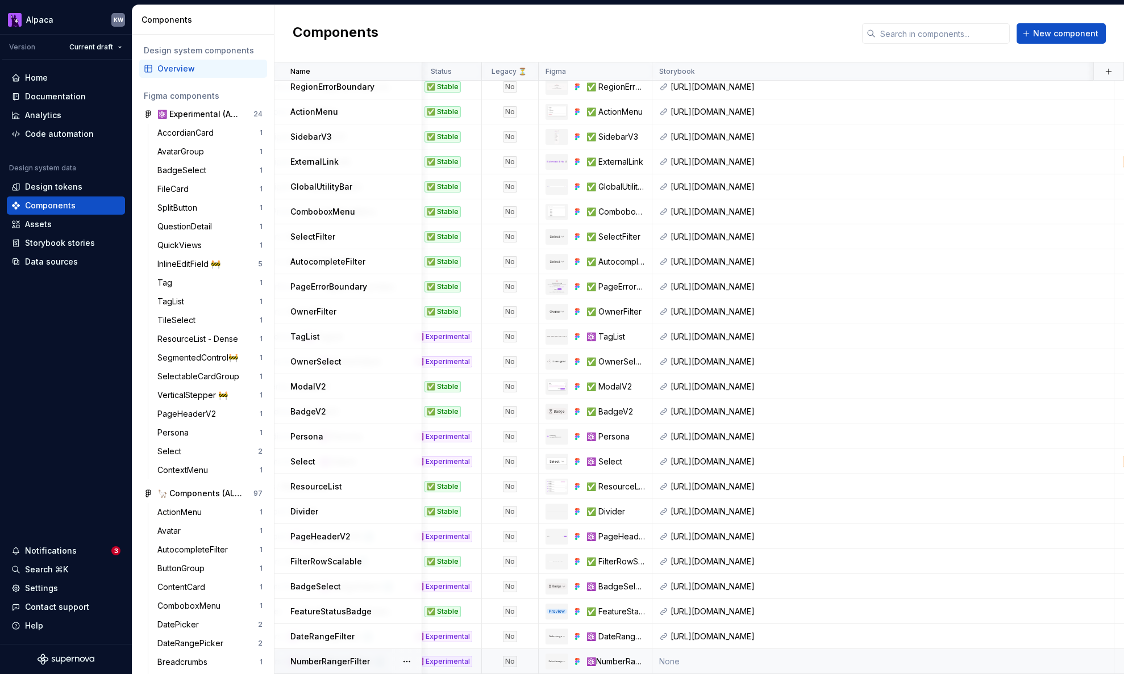
click at [692, 658] on td "None" at bounding box center [883, 661] width 462 height 25
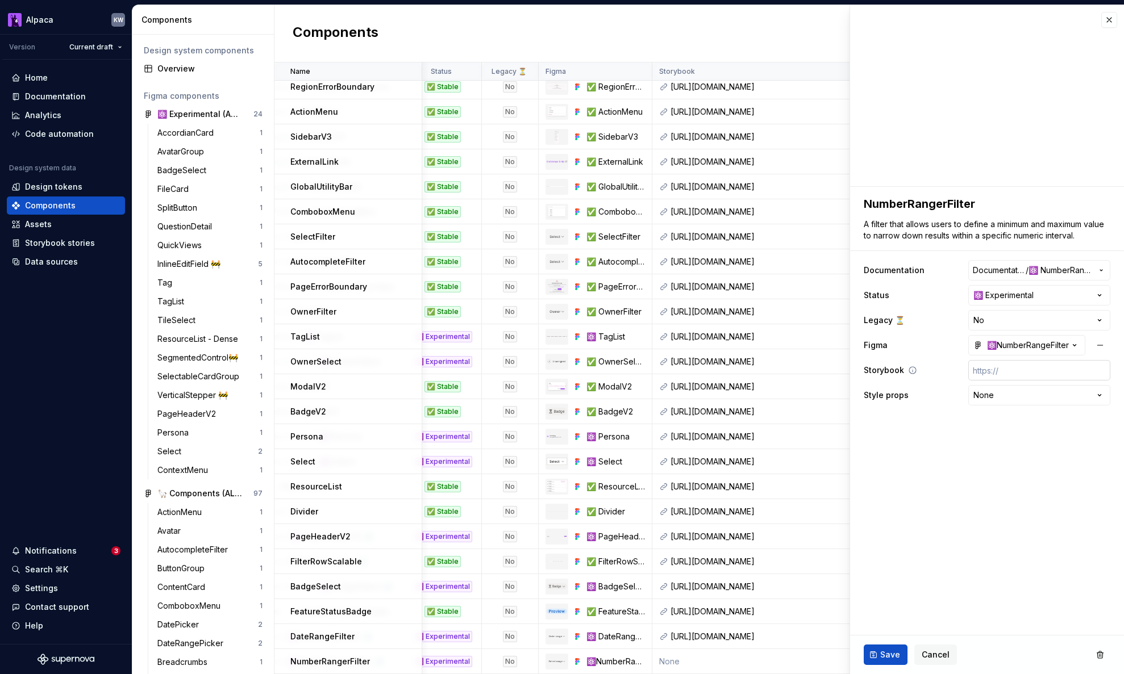
click at [1008, 368] on input "text" at bounding box center [1039, 370] width 142 height 20
paste input "[URL][DOMAIN_NAME]"
type textarea "*"
type input "[URL][DOMAIN_NAME]"
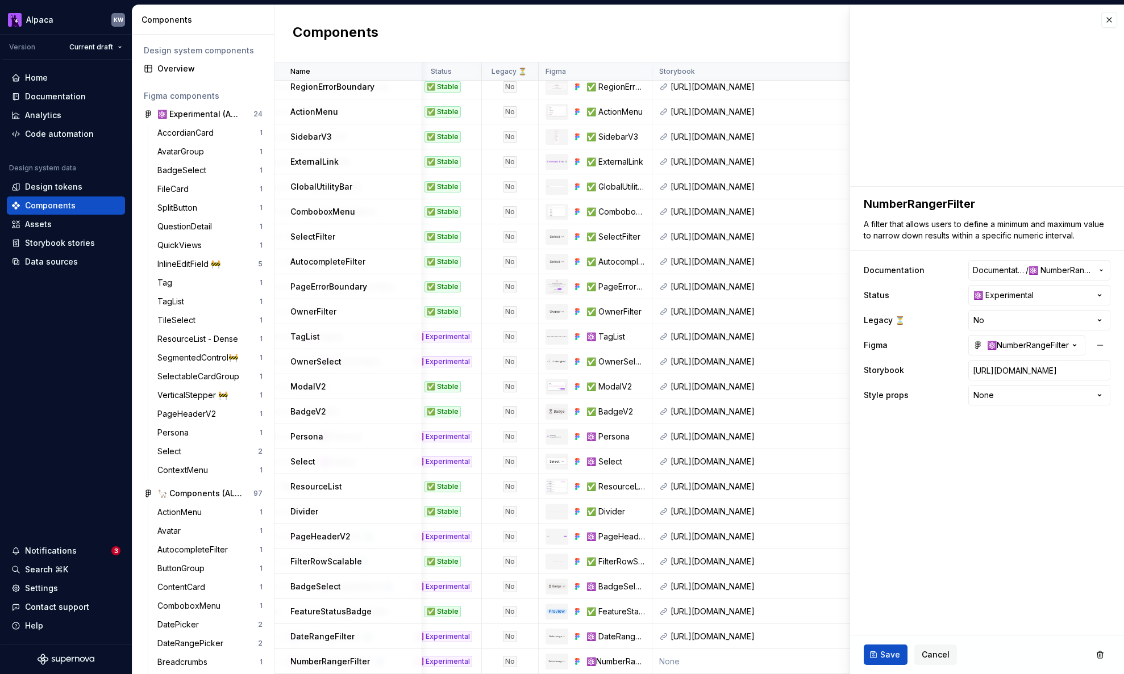
click at [878, 659] on button "Save" at bounding box center [885, 655] width 44 height 20
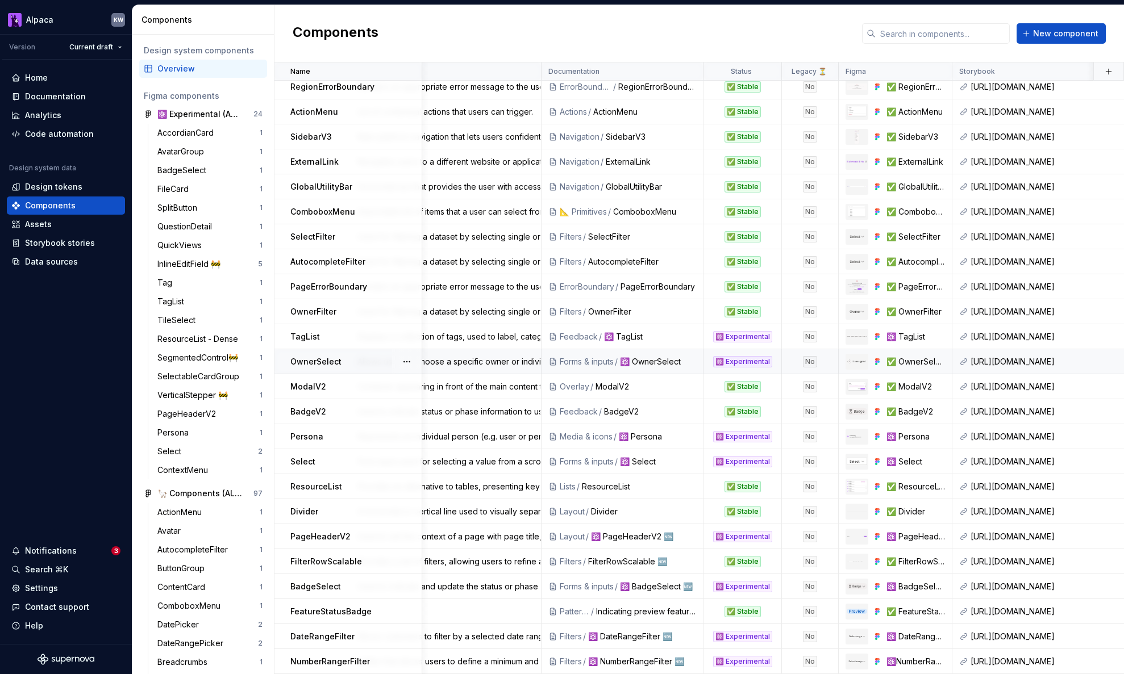
scroll to position [1406, 0]
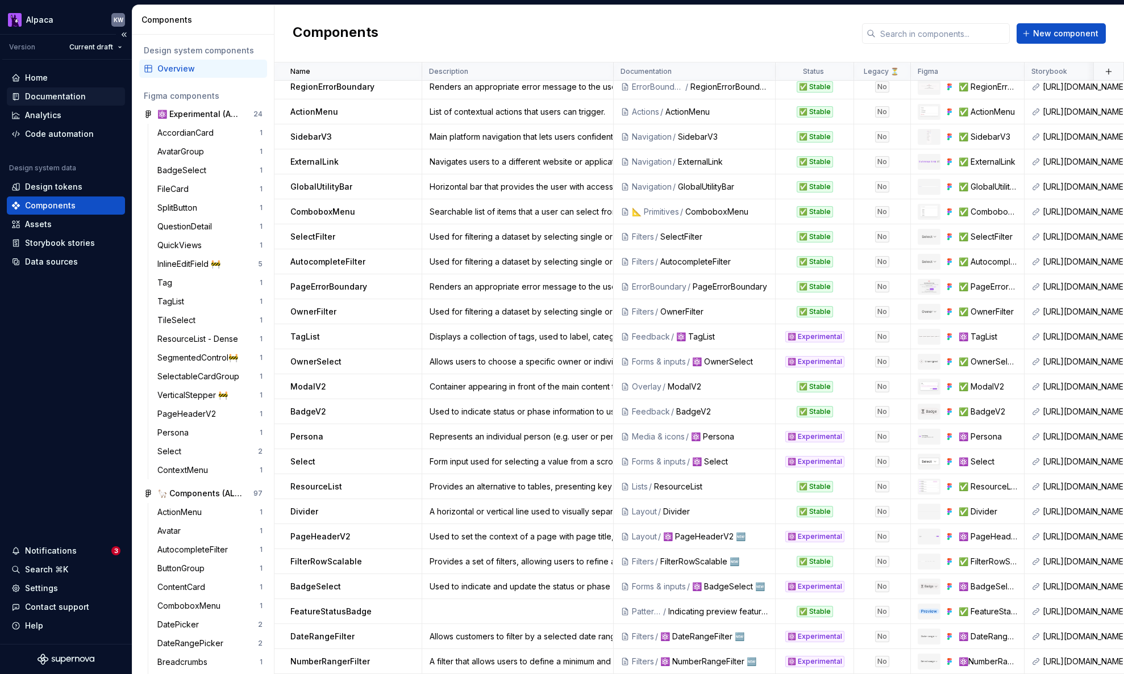
click at [36, 91] on div "Documentation" at bounding box center [55, 96] width 61 height 11
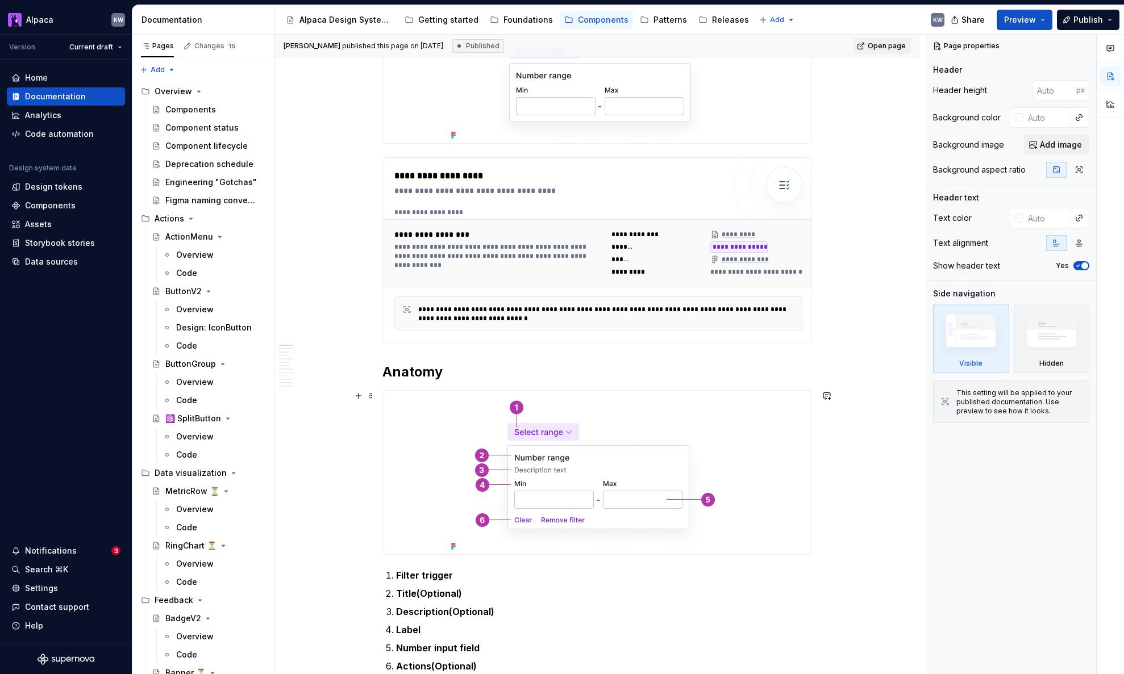
scroll to position [225, 0]
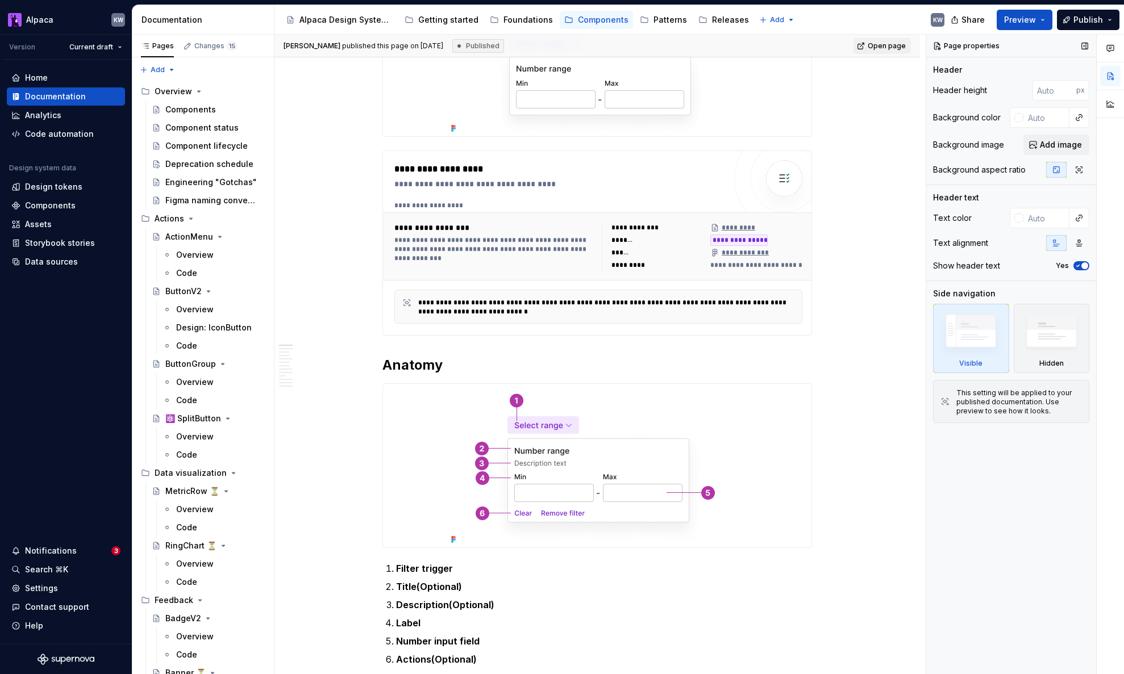
type textarea "*"
